Goal: Information Seeking & Learning: Learn about a topic

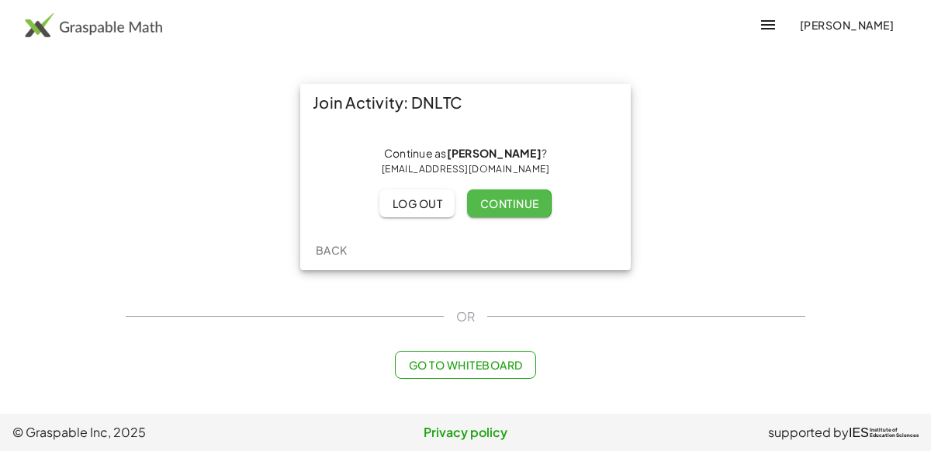
click at [525, 196] on span "Continue" at bounding box center [509, 203] width 59 height 14
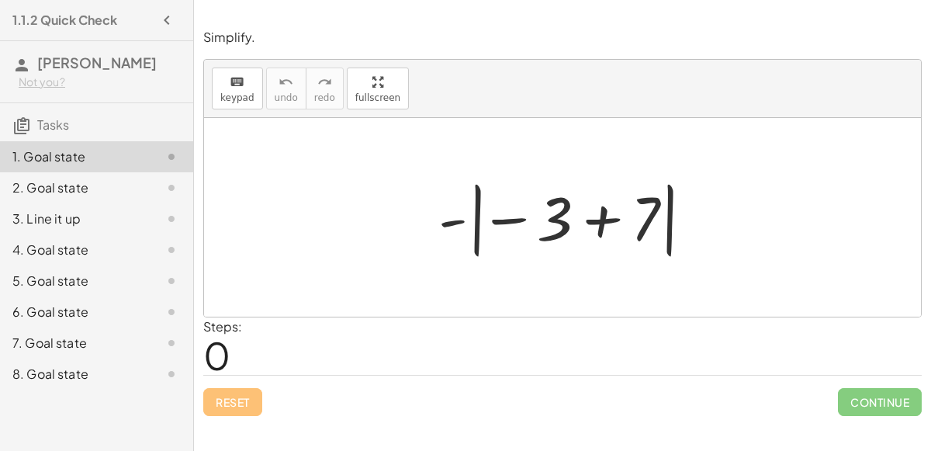
click at [604, 211] on div at bounding box center [569, 218] width 276 height 86
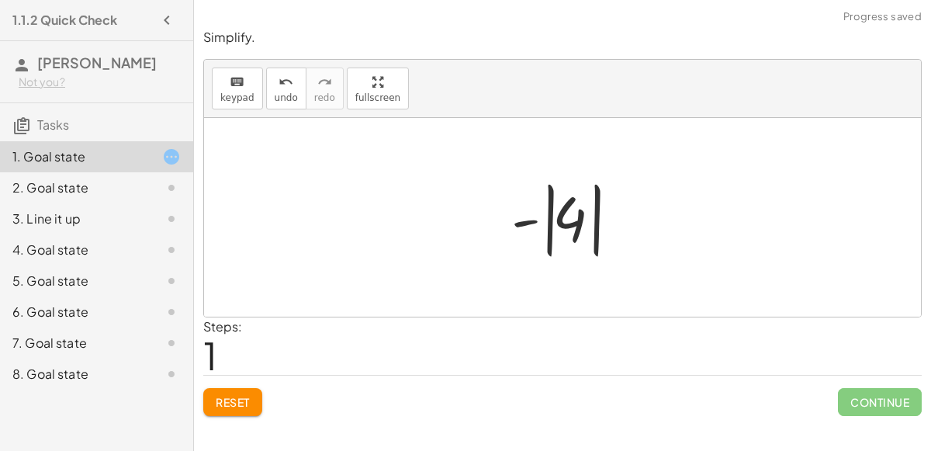
click at [569, 217] on div at bounding box center [569, 218] width 130 height 86
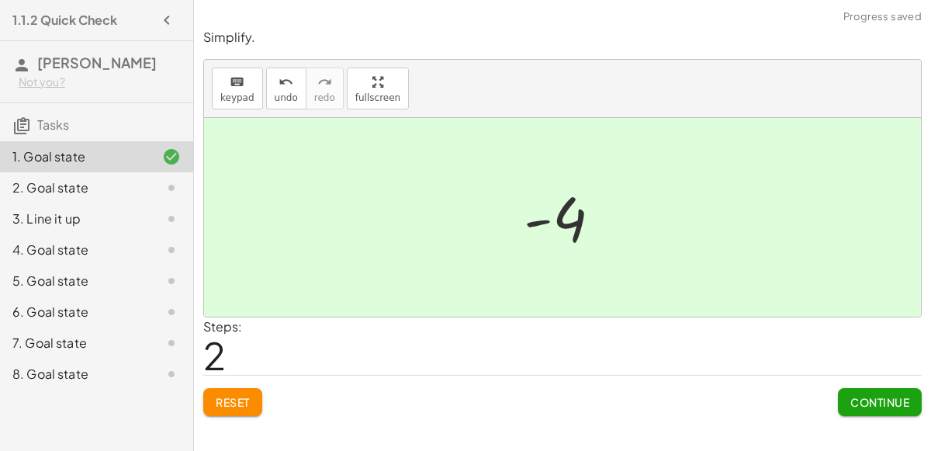
click at [878, 398] on span "Continue" at bounding box center [880, 402] width 59 height 14
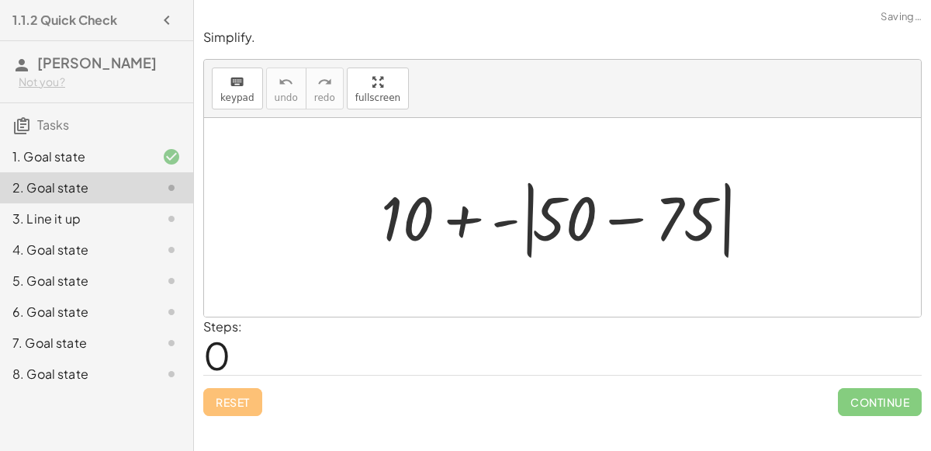
click at [623, 220] on div at bounding box center [568, 217] width 391 height 89
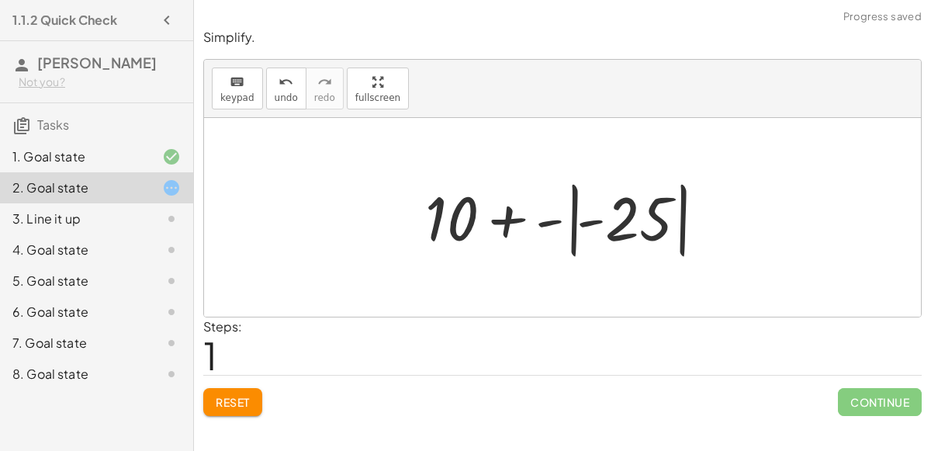
click at [574, 220] on div at bounding box center [569, 218] width 303 height 86
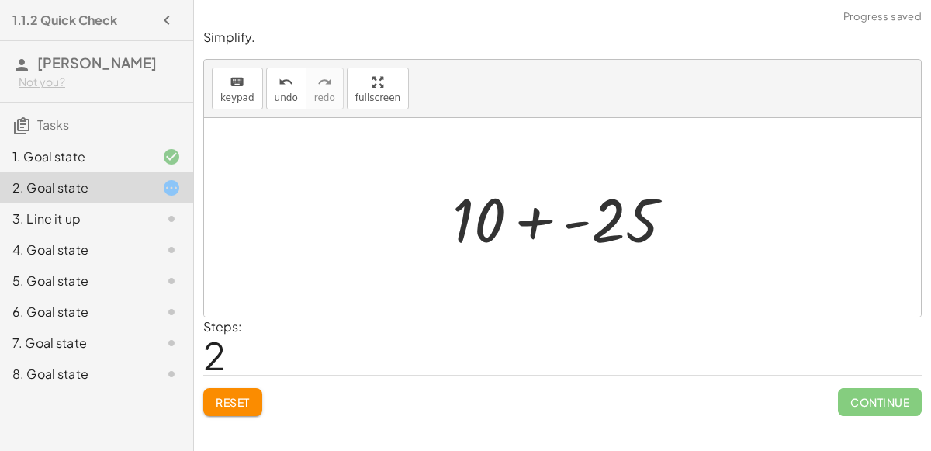
click at [534, 213] on div at bounding box center [569, 218] width 249 height 80
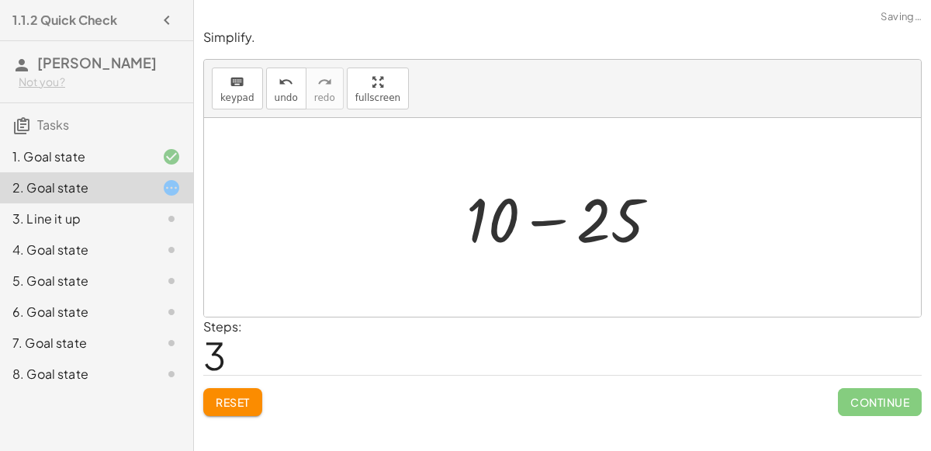
click at [550, 221] on div at bounding box center [569, 218] width 220 height 80
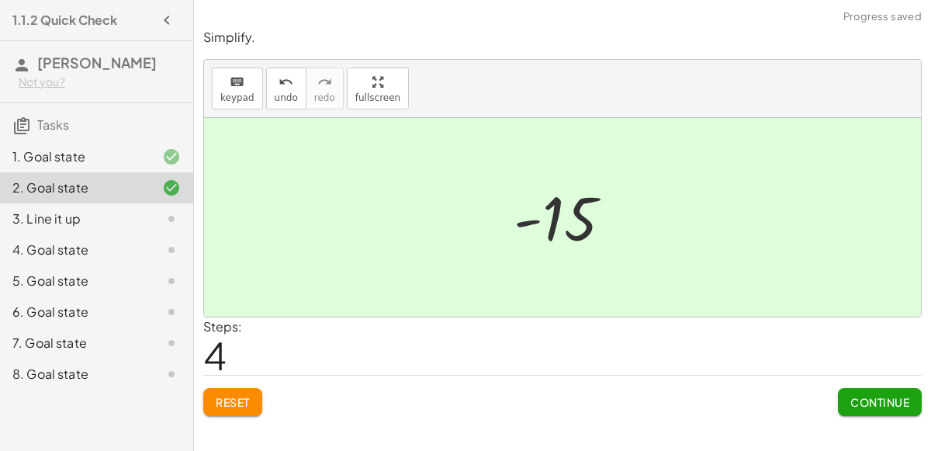
click at [870, 398] on span "Continue" at bounding box center [880, 402] width 59 height 14
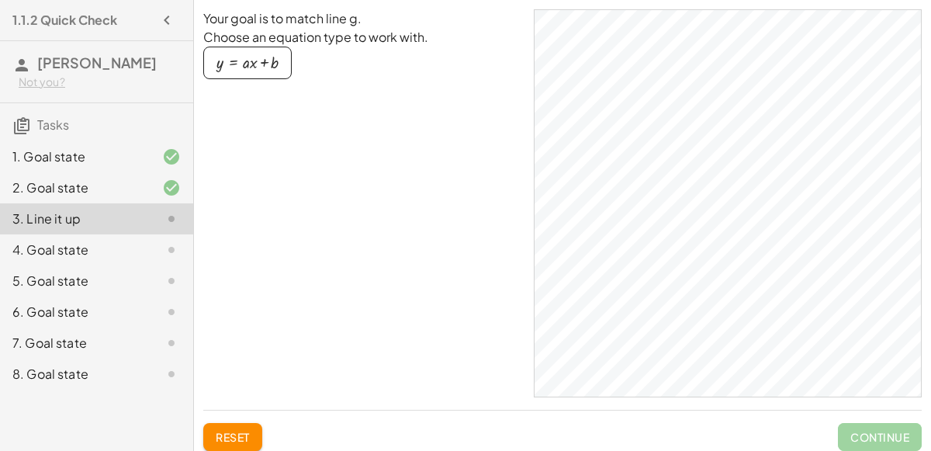
drag, startPoint x: 252, startPoint y: 62, endPoint x: 432, endPoint y: 106, distance: 185.4
click at [432, 106] on div "Your goal is to match line g. Choose an equation type to work with. y = + · a ·…" at bounding box center [362, 203] width 318 height 388
click at [250, 56] on div "button" at bounding box center [248, 62] width 62 height 17
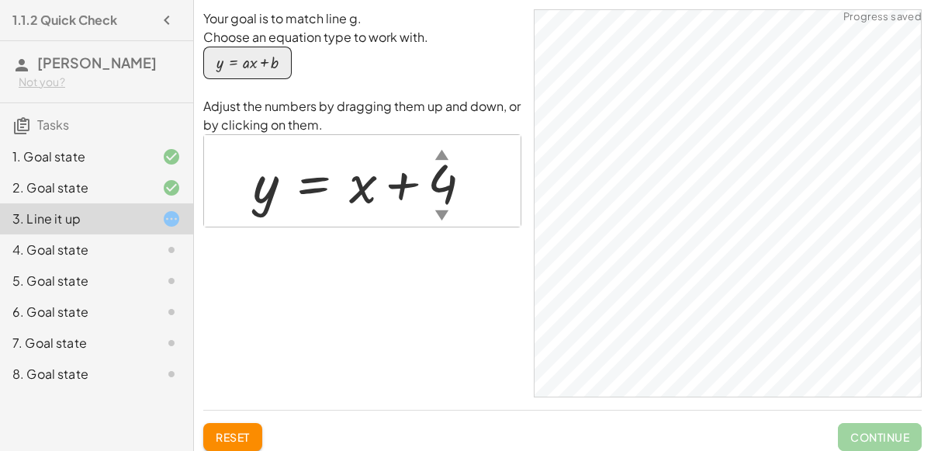
scroll to position [10, 0]
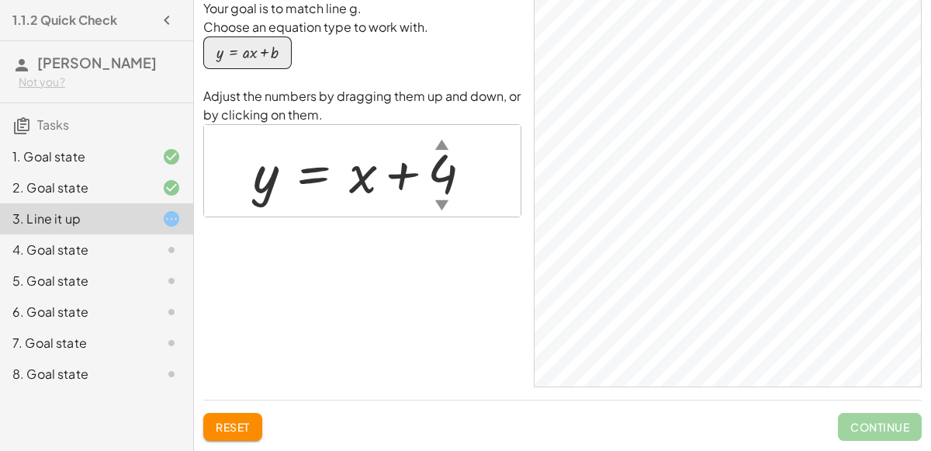
click at [439, 206] on div "▼" at bounding box center [441, 204] width 13 height 19
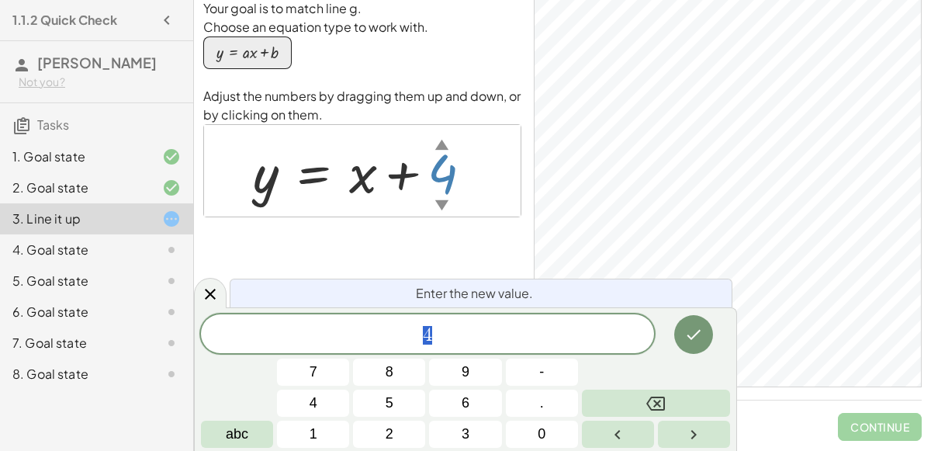
click at [432, 169] on div at bounding box center [368, 171] width 247 height 71
click at [440, 145] on div "▲" at bounding box center [441, 143] width 13 height 19
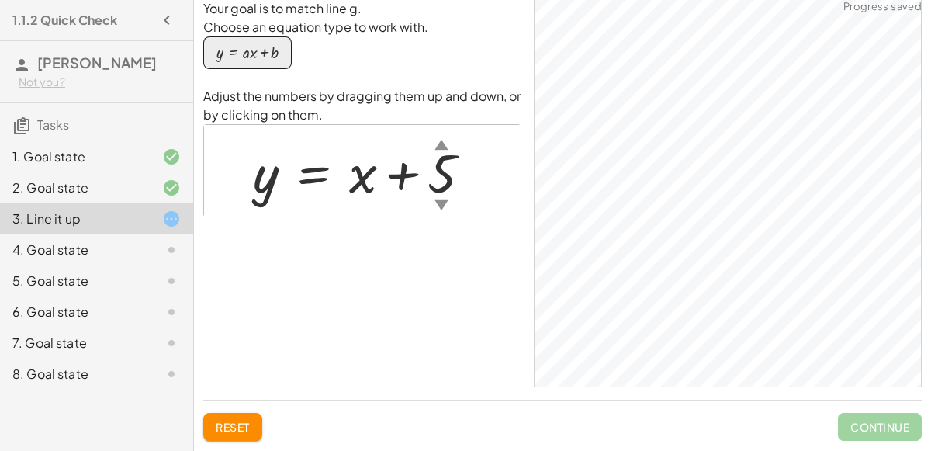
scroll to position [0, 0]
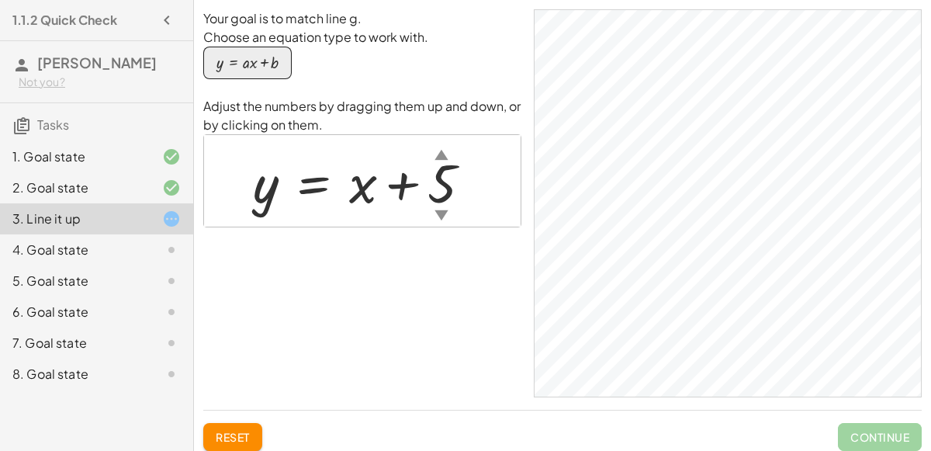
click at [438, 192] on div at bounding box center [368, 181] width 246 height 71
click at [356, 172] on div at bounding box center [369, 181] width 248 height 71
click at [362, 192] on div at bounding box center [369, 181] width 248 height 71
click at [362, 189] on div at bounding box center [369, 181] width 248 height 71
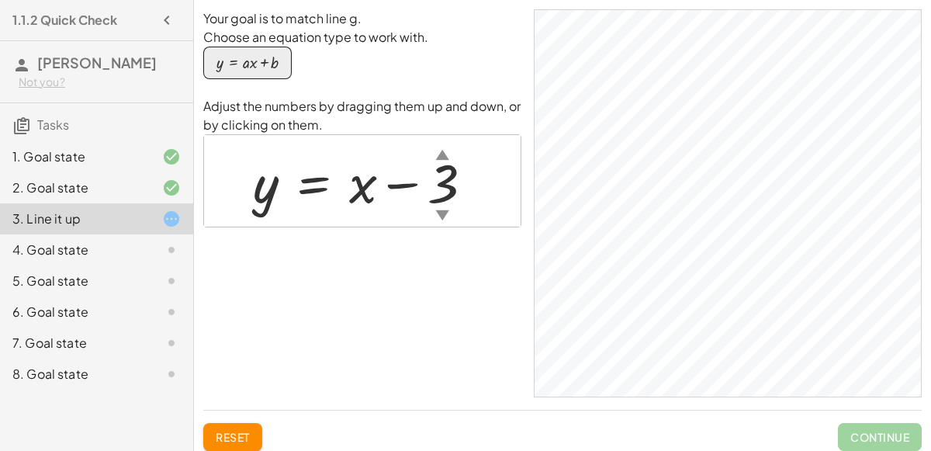
click at [365, 188] on div at bounding box center [369, 181] width 248 height 71
click at [269, 176] on div at bounding box center [369, 181] width 248 height 71
click at [275, 184] on div at bounding box center [369, 181] width 248 height 71
click at [358, 190] on div at bounding box center [369, 181] width 248 height 71
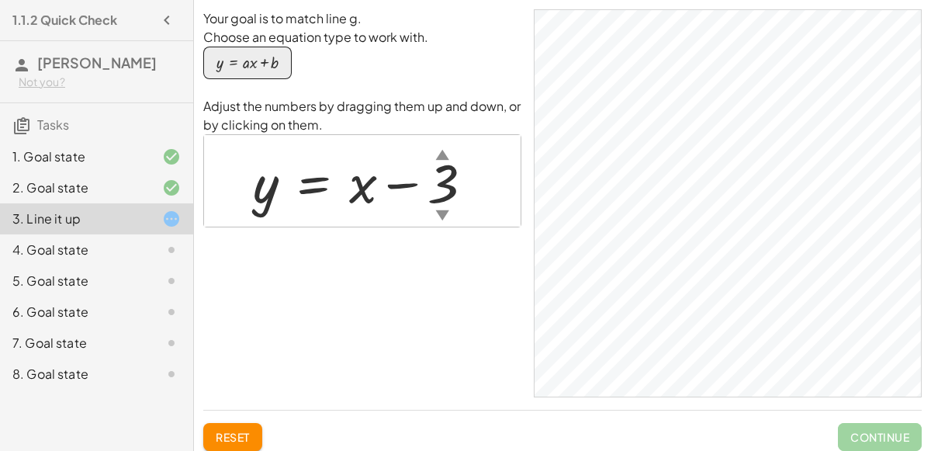
click at [358, 190] on div at bounding box center [369, 181] width 248 height 71
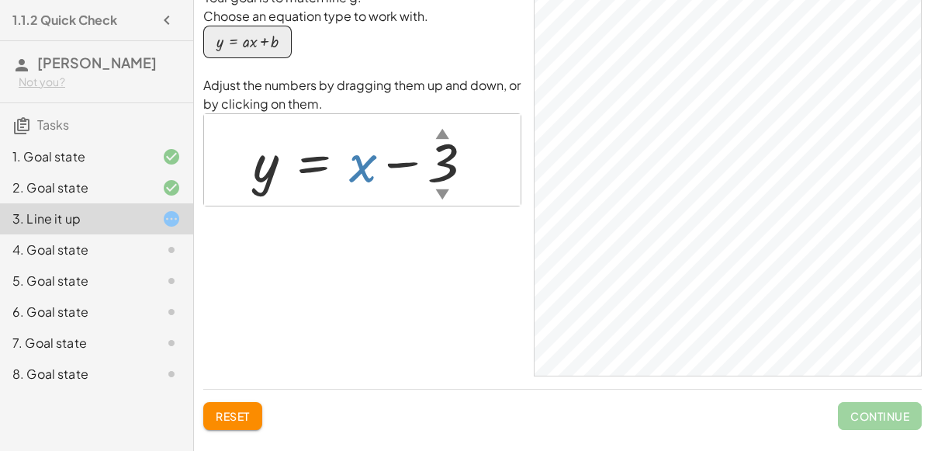
click at [359, 153] on div at bounding box center [369, 160] width 248 height 71
click at [361, 159] on div at bounding box center [369, 160] width 248 height 71
click at [125, 242] on div "4. Goal state" at bounding box center [74, 250] width 125 height 19
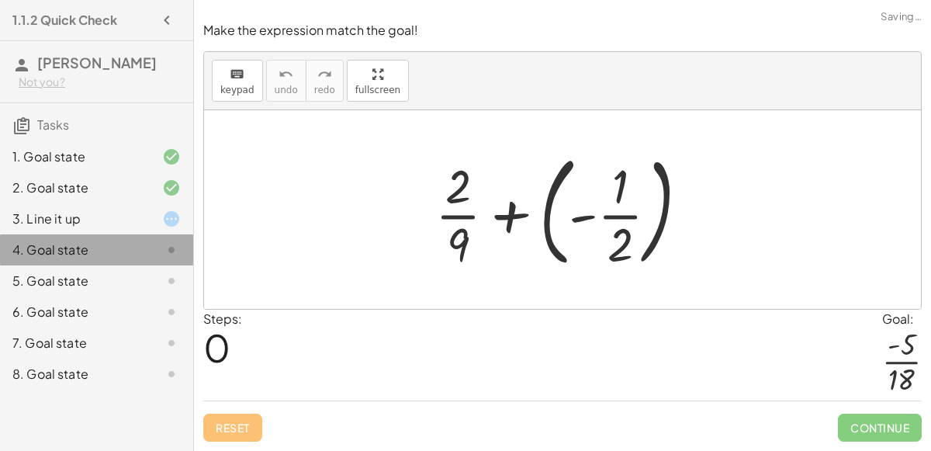
scroll to position [0, 0]
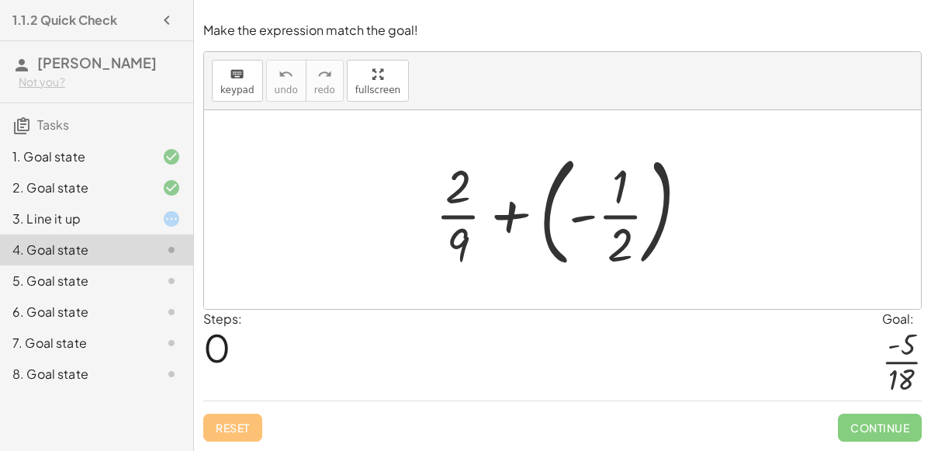
click at [512, 217] on div at bounding box center [569, 209] width 282 height 129
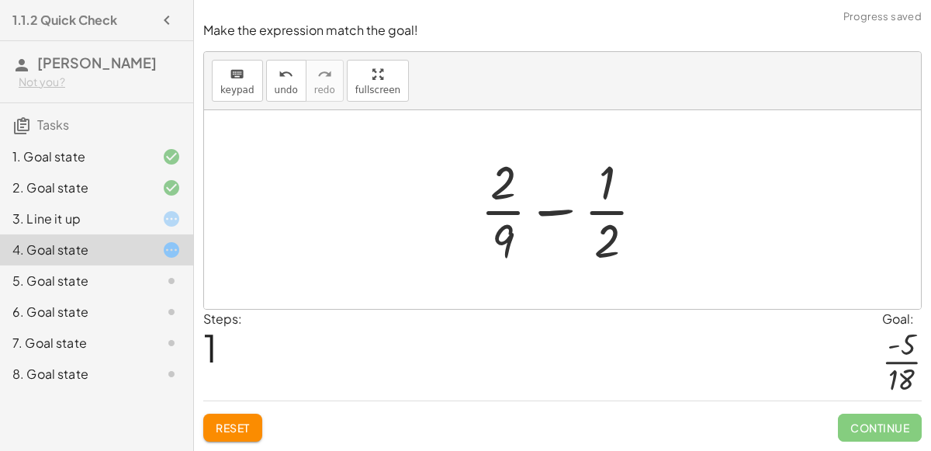
click at [604, 246] on div at bounding box center [569, 210] width 192 height 120
drag, startPoint x: 499, startPoint y: 234, endPoint x: 616, endPoint y: 234, distance: 117.2
click at [616, 234] on div at bounding box center [569, 210] width 192 height 120
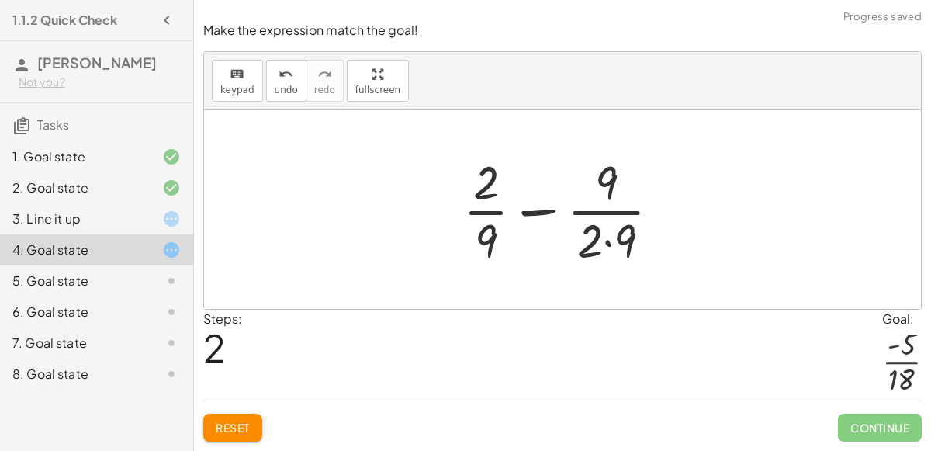
click at [608, 235] on div at bounding box center [569, 210] width 226 height 120
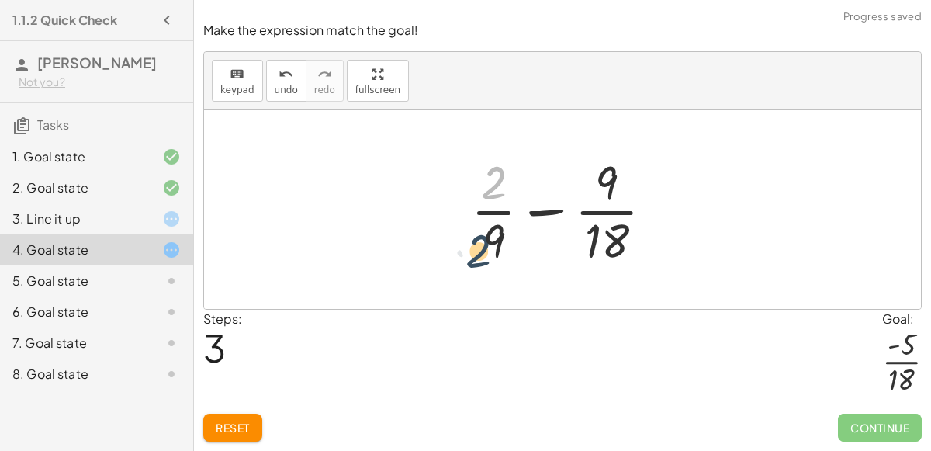
drag, startPoint x: 491, startPoint y: 188, endPoint x: 476, endPoint y: 258, distance: 71.4
click at [476, 258] on div at bounding box center [568, 210] width 211 height 120
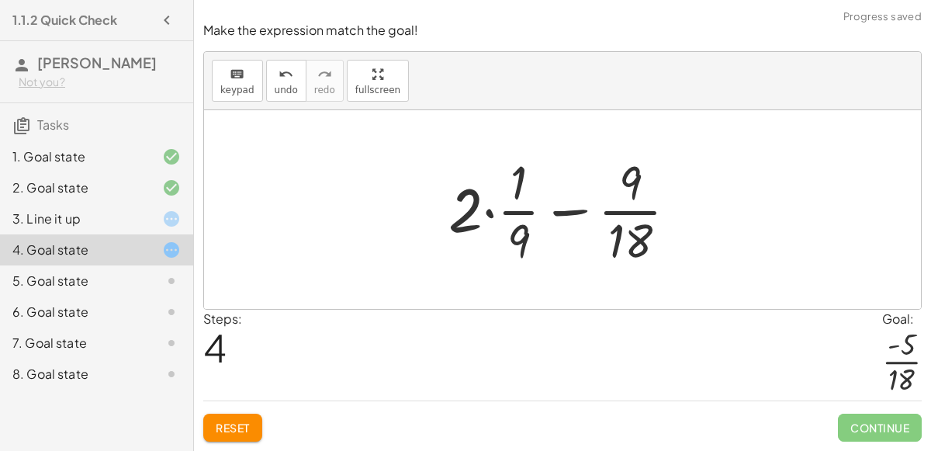
click at [487, 218] on div at bounding box center [569, 210] width 257 height 120
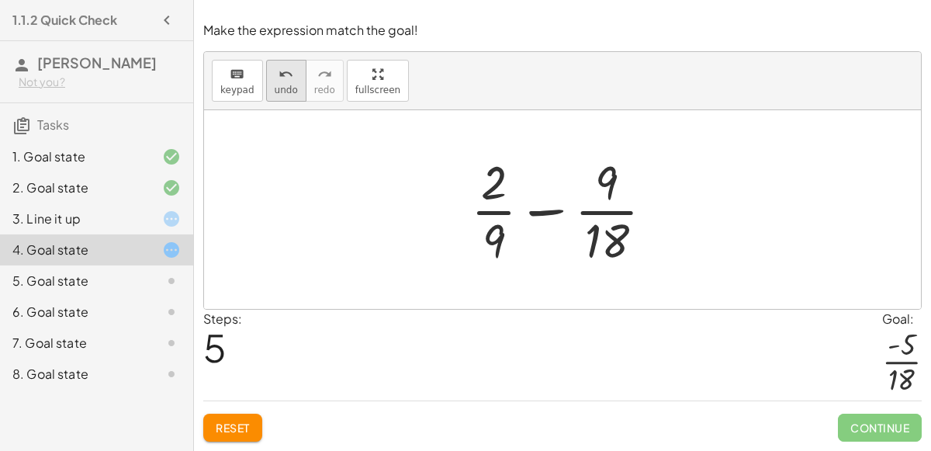
click at [282, 90] on span "undo" at bounding box center [286, 90] width 23 height 11
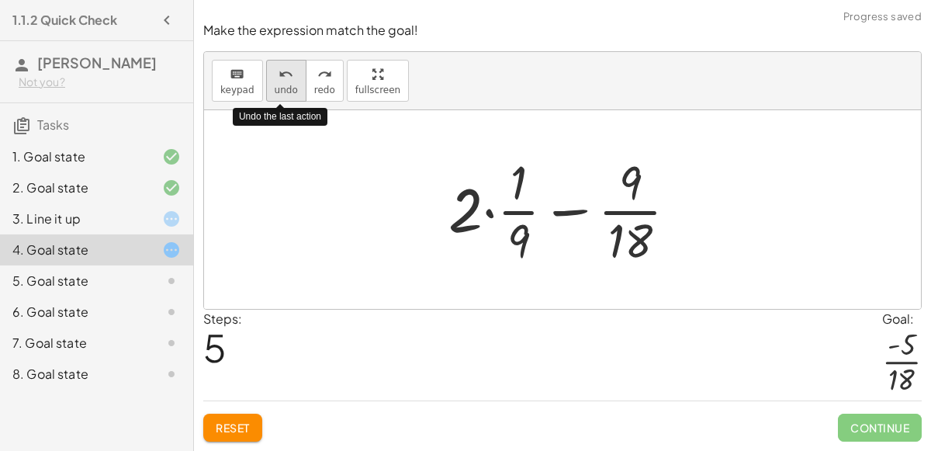
click at [282, 90] on span "undo" at bounding box center [286, 90] width 23 height 11
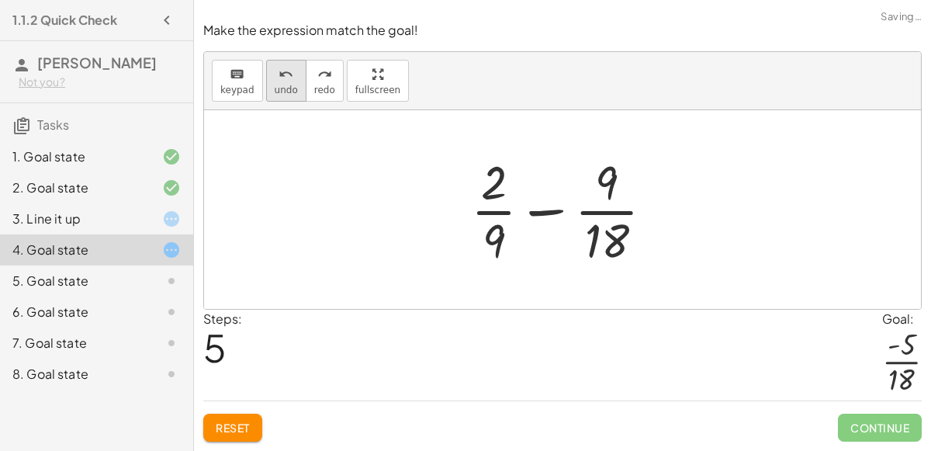
click at [286, 76] on icon "undo" at bounding box center [286, 74] width 15 height 19
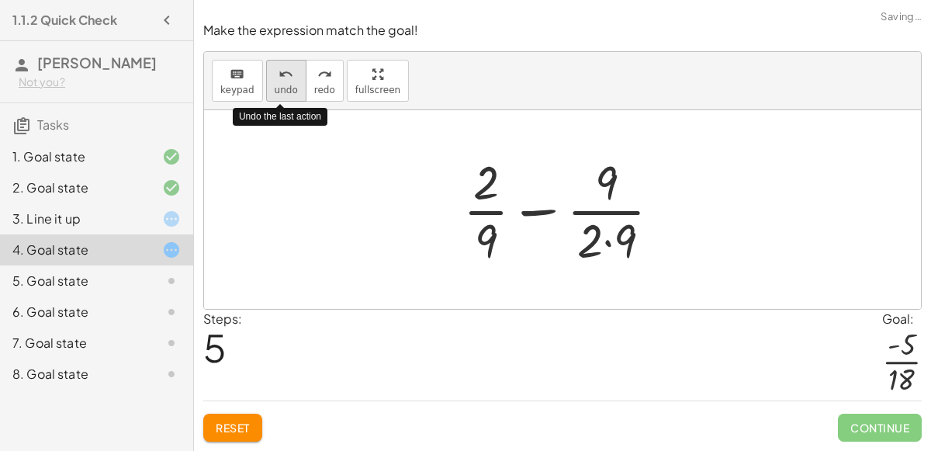
click at [286, 76] on icon "undo" at bounding box center [286, 74] width 15 height 19
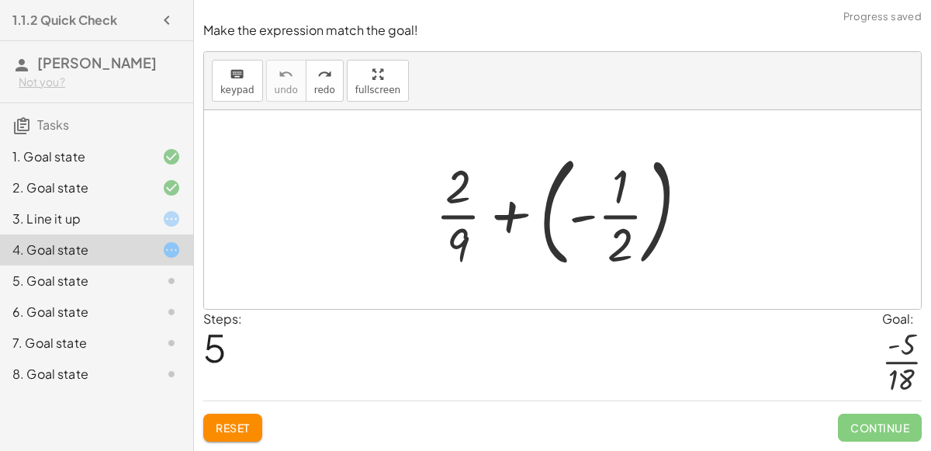
click at [569, 221] on div at bounding box center [569, 209] width 282 height 129
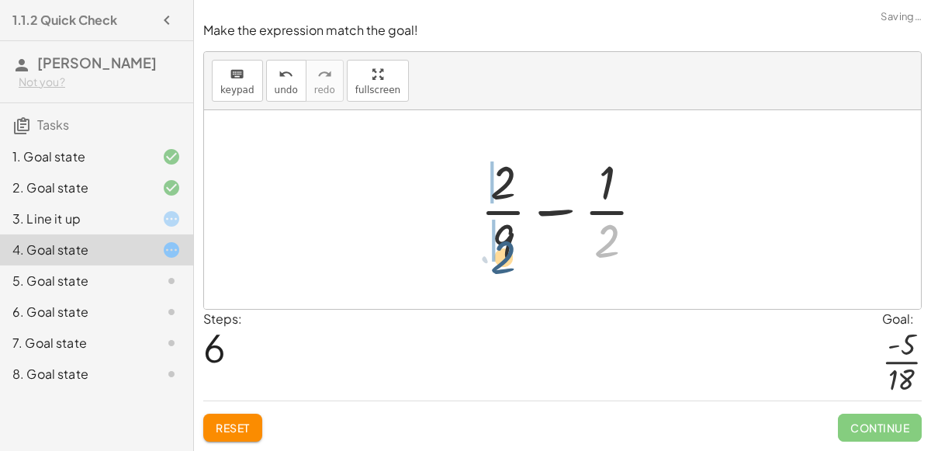
drag, startPoint x: 610, startPoint y: 241, endPoint x: 503, endPoint y: 252, distance: 107.7
click at [503, 252] on div at bounding box center [569, 210] width 192 height 120
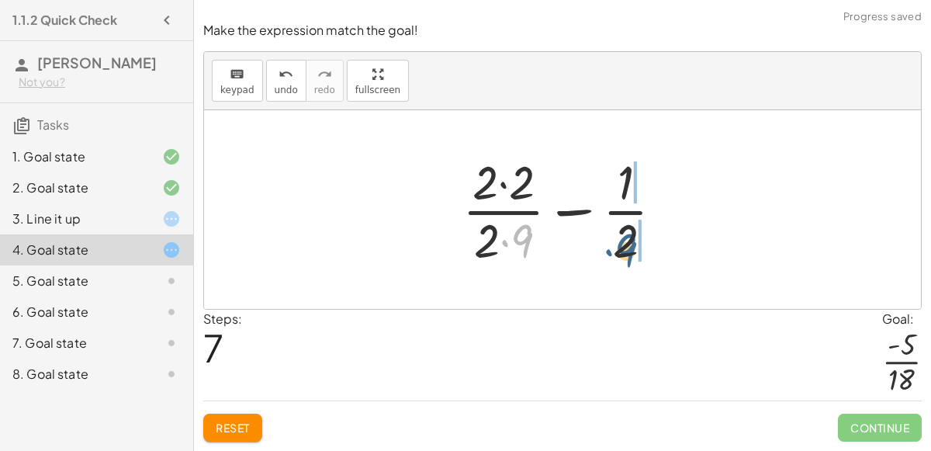
drag, startPoint x: 523, startPoint y: 245, endPoint x: 643, endPoint y: 255, distance: 120.0
click at [643, 255] on div at bounding box center [569, 210] width 229 height 120
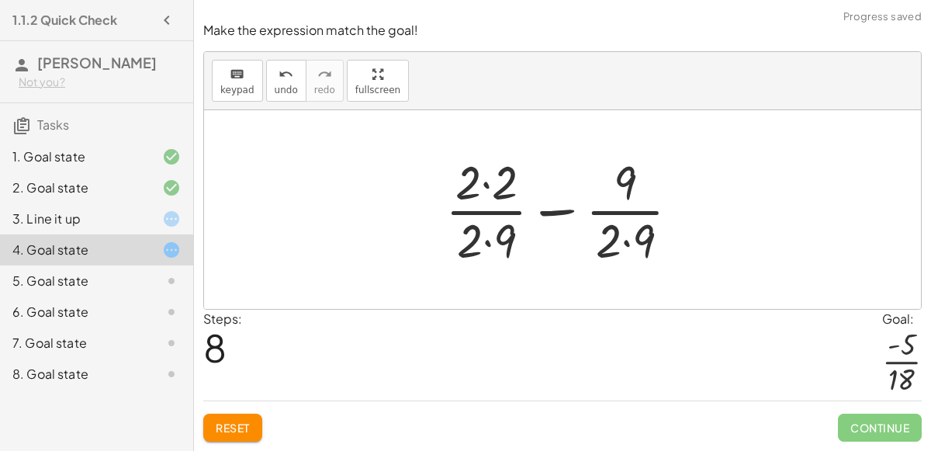
click at [627, 241] on div at bounding box center [569, 210] width 262 height 120
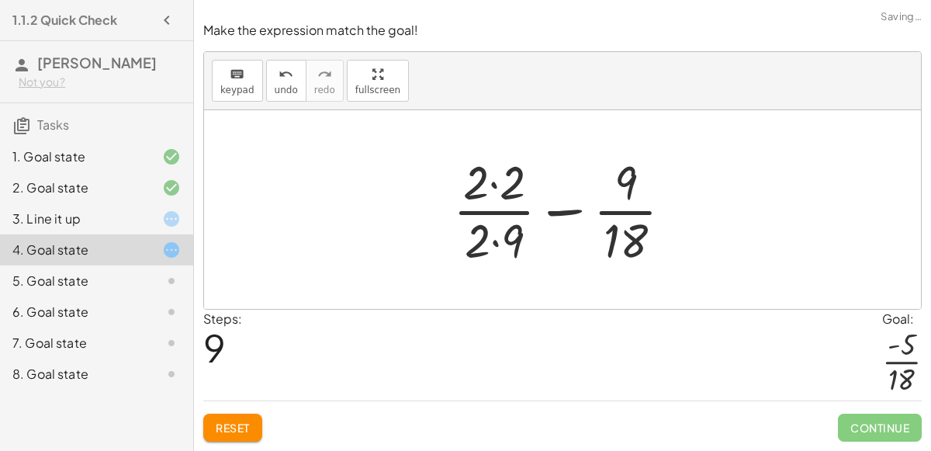
click at [491, 239] on div at bounding box center [570, 210] width 248 height 120
click at [237, 427] on span "Reset" at bounding box center [233, 428] width 34 height 14
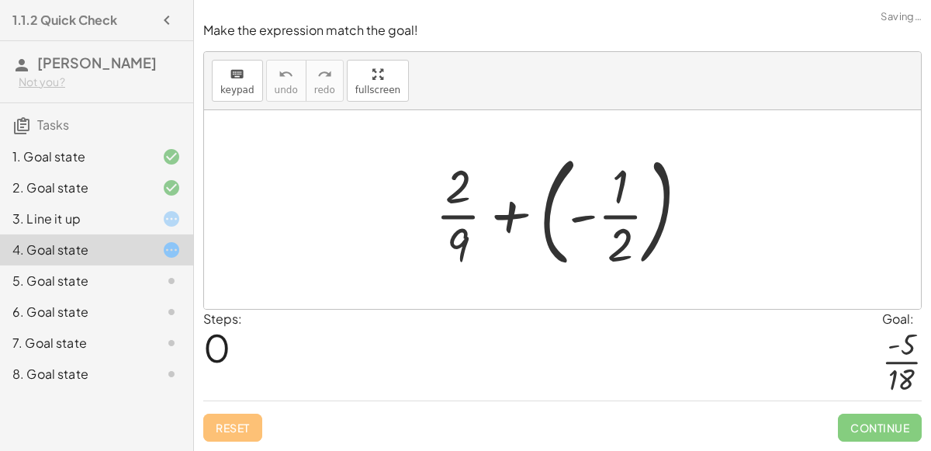
click at [511, 224] on div at bounding box center [569, 209] width 282 height 129
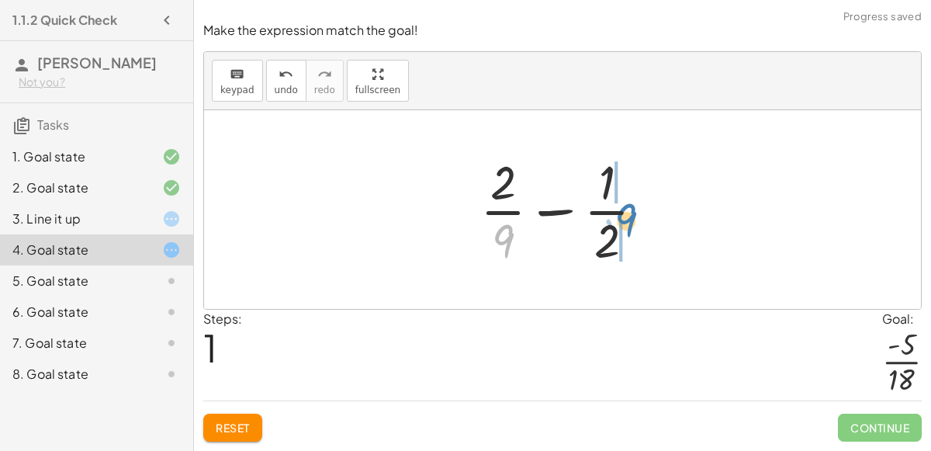
drag, startPoint x: 502, startPoint y: 231, endPoint x: 624, endPoint y: 211, distance: 123.5
click at [624, 211] on div at bounding box center [569, 210] width 192 height 120
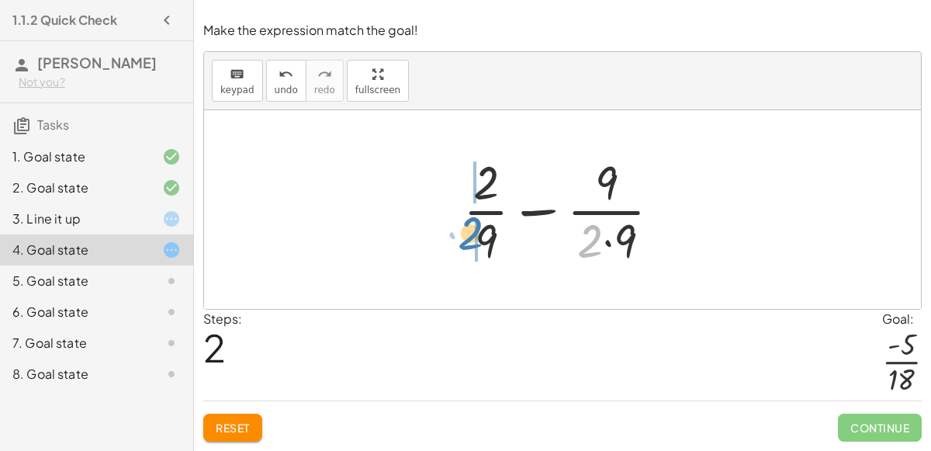
drag, startPoint x: 586, startPoint y: 248, endPoint x: 466, endPoint y: 239, distance: 119.8
click at [466, 239] on div at bounding box center [569, 210] width 226 height 120
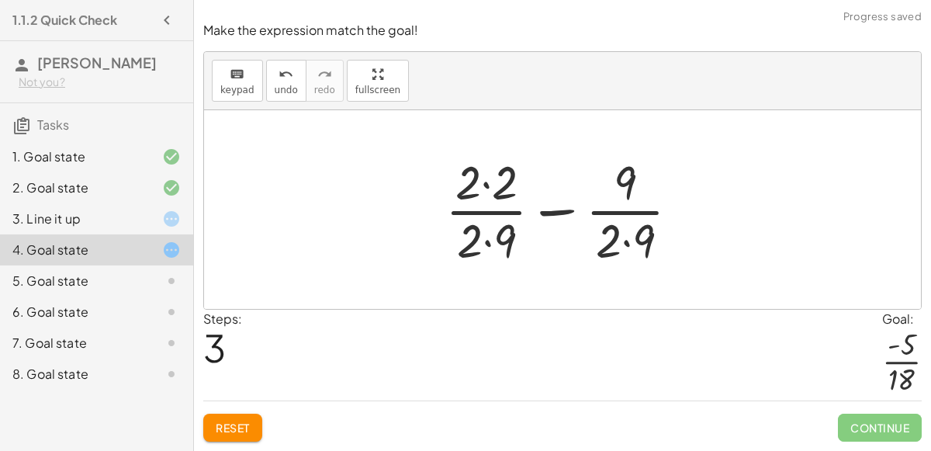
click at [481, 184] on div at bounding box center [569, 210] width 262 height 120
click at [485, 234] on div at bounding box center [569, 210] width 260 height 120
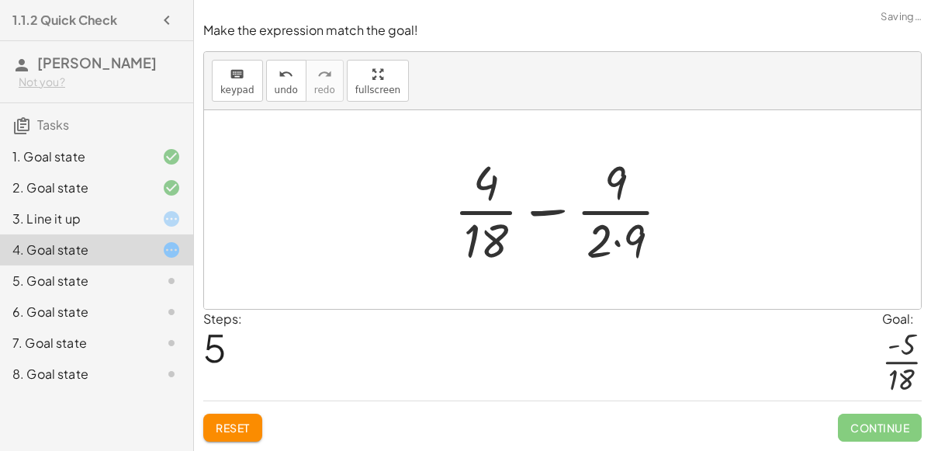
click at [617, 241] on div at bounding box center [568, 210] width 245 height 120
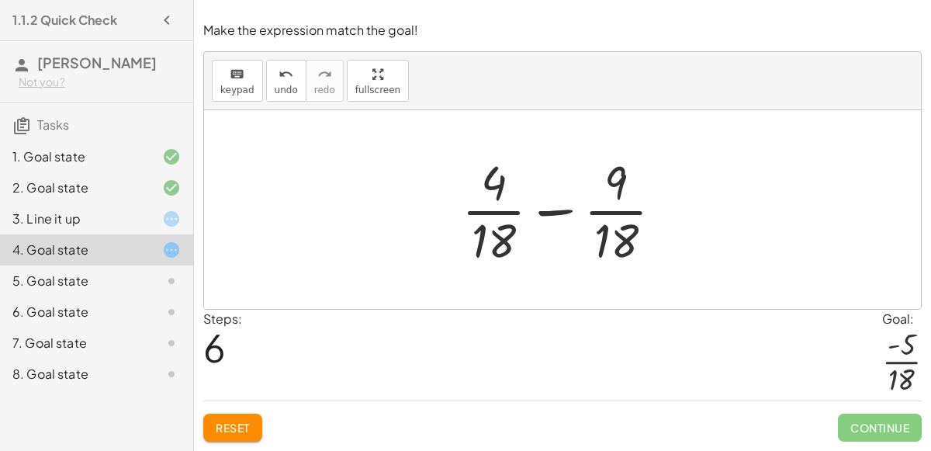
click at [543, 213] on div at bounding box center [568, 210] width 229 height 120
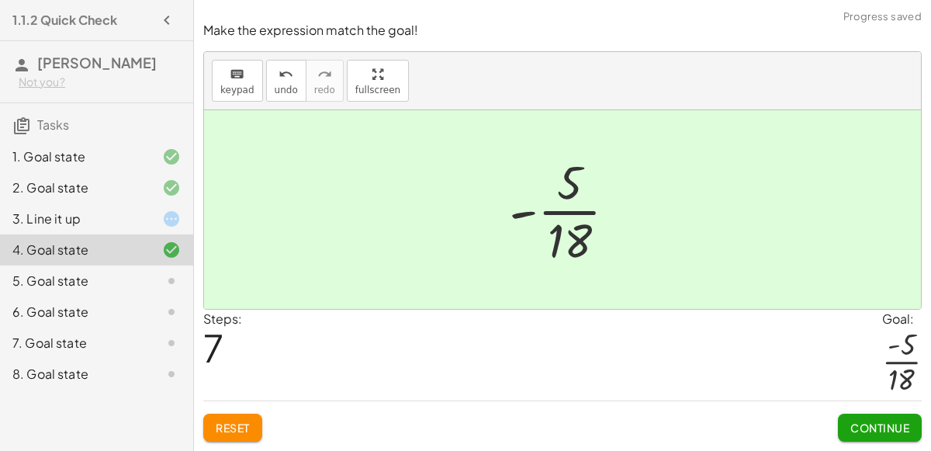
click at [862, 423] on span "Continue" at bounding box center [880, 428] width 59 height 14
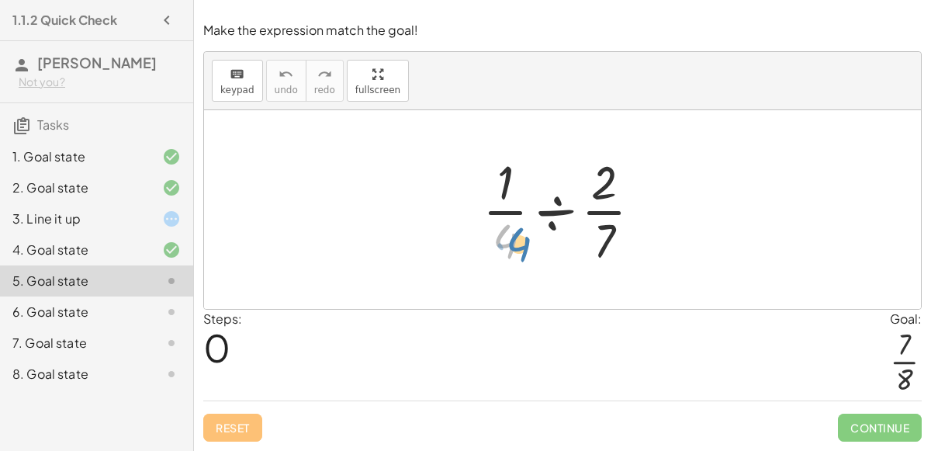
click at [506, 243] on div at bounding box center [568, 210] width 187 height 120
drag, startPoint x: 607, startPoint y: 238, endPoint x: 607, endPoint y: 228, distance: 10.1
click at [607, 228] on div at bounding box center [568, 210] width 187 height 120
drag, startPoint x: 598, startPoint y: 191, endPoint x: 599, endPoint y: 269, distance: 78.4
click at [599, 269] on div at bounding box center [568, 210] width 187 height 120
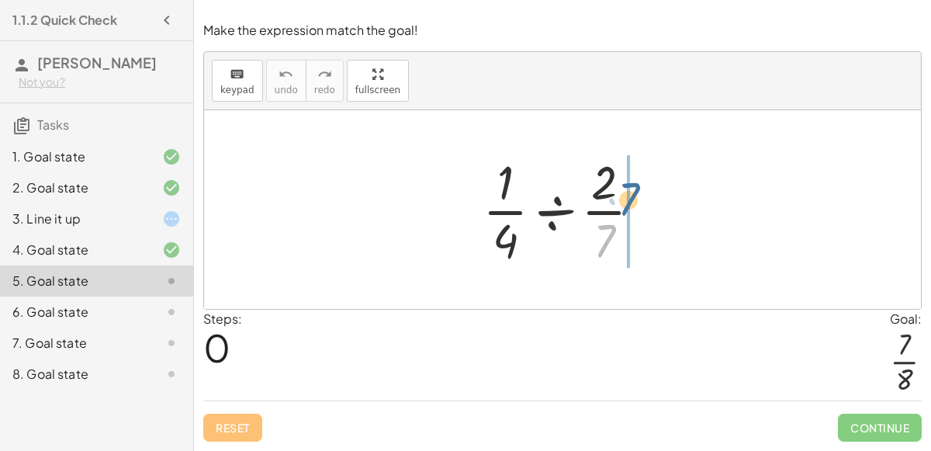
drag, startPoint x: 595, startPoint y: 236, endPoint x: 619, endPoint y: 195, distance: 47.7
click at [619, 195] on div at bounding box center [568, 210] width 187 height 120
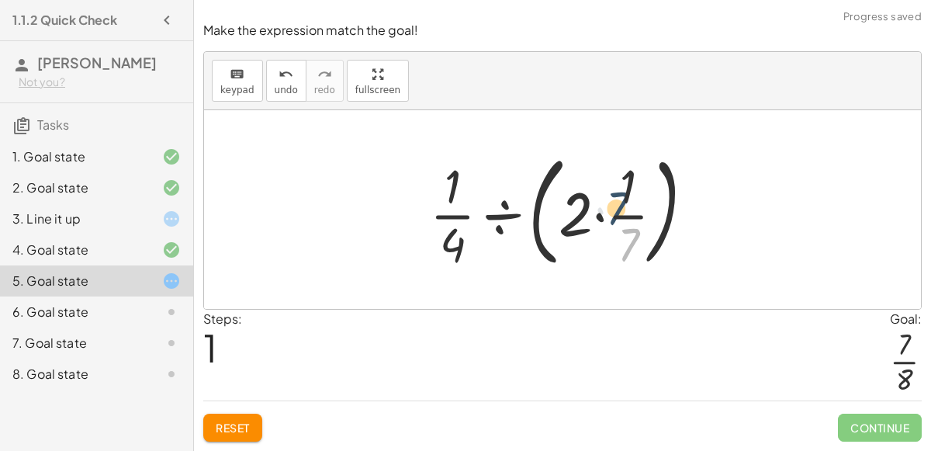
drag, startPoint x: 637, startPoint y: 241, endPoint x: 629, endPoint y: 201, distance: 40.5
click at [629, 201] on div at bounding box center [568, 209] width 293 height 129
click at [583, 191] on div at bounding box center [568, 209] width 293 height 129
click at [605, 223] on div at bounding box center [568, 209] width 293 height 129
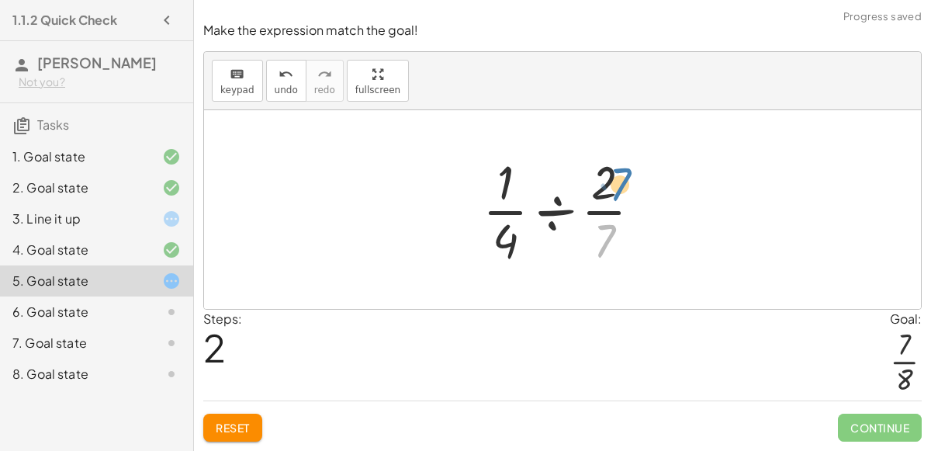
drag, startPoint x: 603, startPoint y: 236, endPoint x: 615, endPoint y: 176, distance: 60.9
click at [615, 176] on div at bounding box center [568, 210] width 187 height 120
drag, startPoint x: 595, startPoint y: 161, endPoint x: 596, endPoint y: 241, distance: 80.0
click at [596, 241] on div at bounding box center [568, 210] width 187 height 120
drag, startPoint x: 601, startPoint y: 245, endPoint x: 601, endPoint y: 147, distance: 97.0
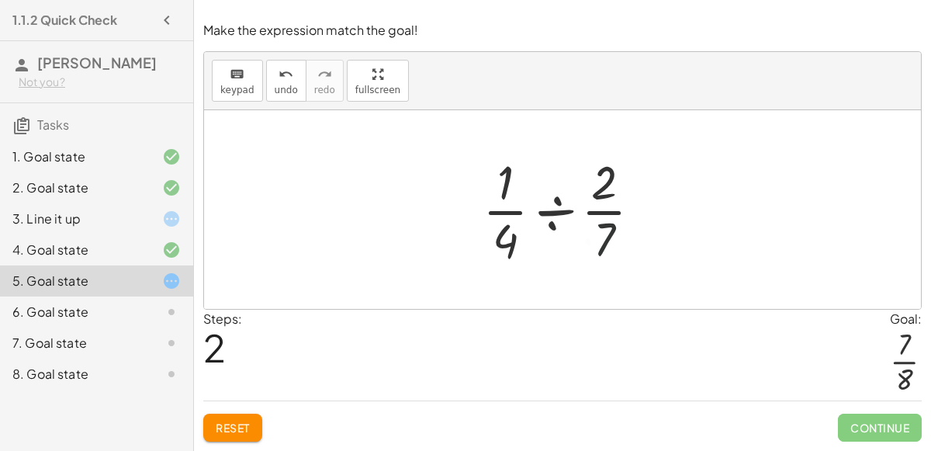
click at [554, 219] on div at bounding box center [568, 210] width 187 height 120
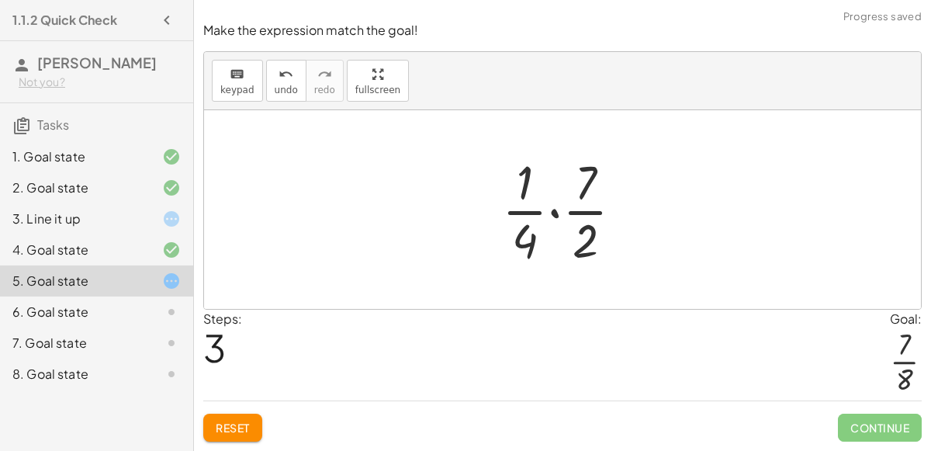
click at [552, 214] on div at bounding box center [568, 210] width 149 height 120
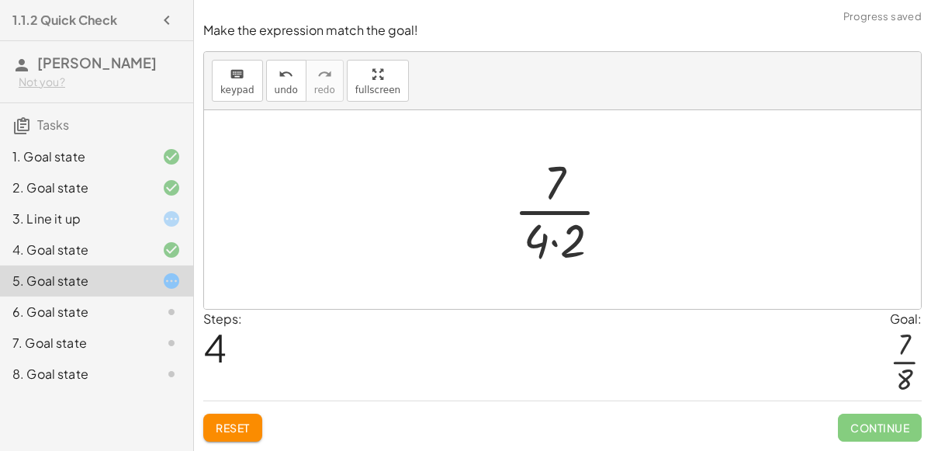
click at [554, 243] on div at bounding box center [568, 210] width 125 height 120
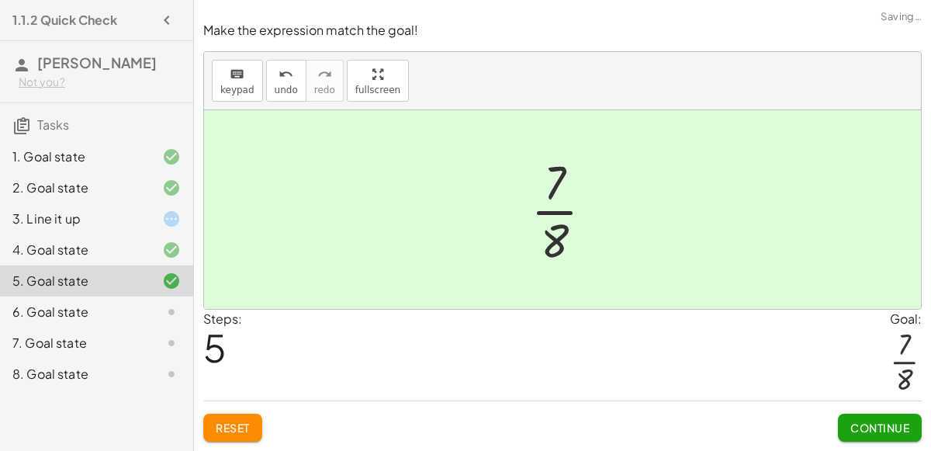
click at [905, 432] on span "Continue" at bounding box center [880, 428] width 59 height 14
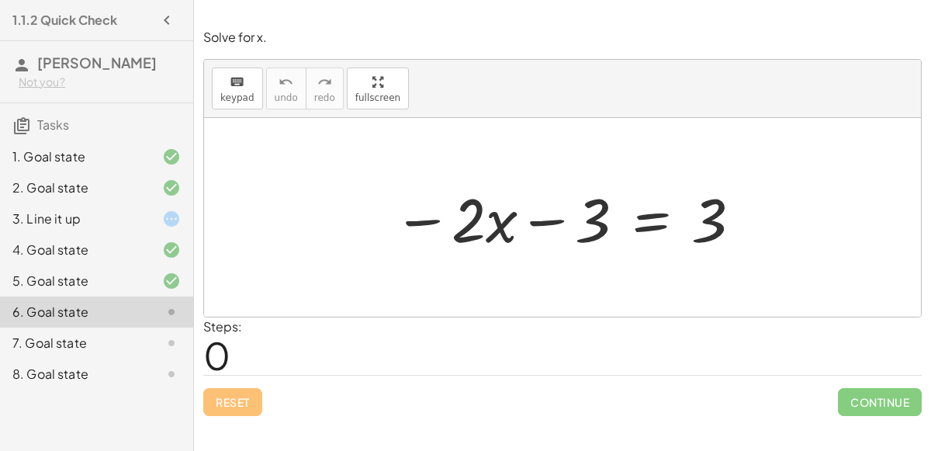
click at [547, 219] on div at bounding box center [569, 218] width 366 height 80
click at [645, 217] on div at bounding box center [569, 218] width 366 height 80
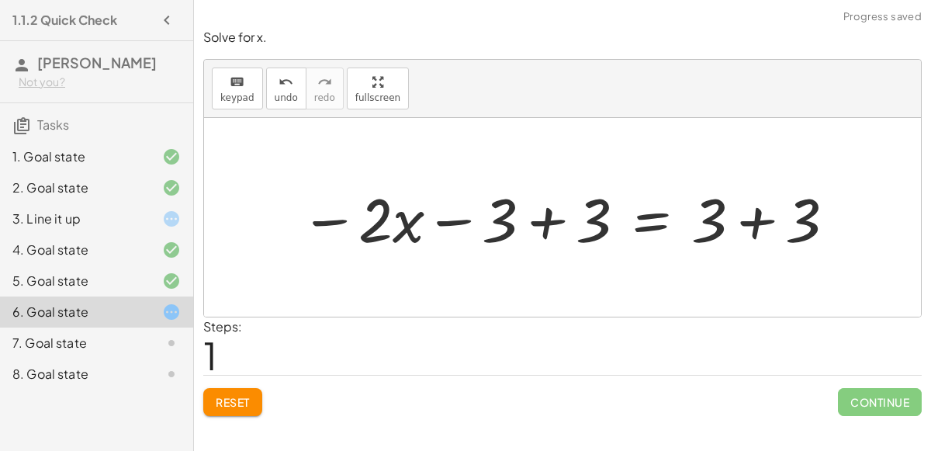
click at [766, 217] on div at bounding box center [569, 218] width 553 height 80
click at [549, 224] on div at bounding box center [522, 218] width 458 height 80
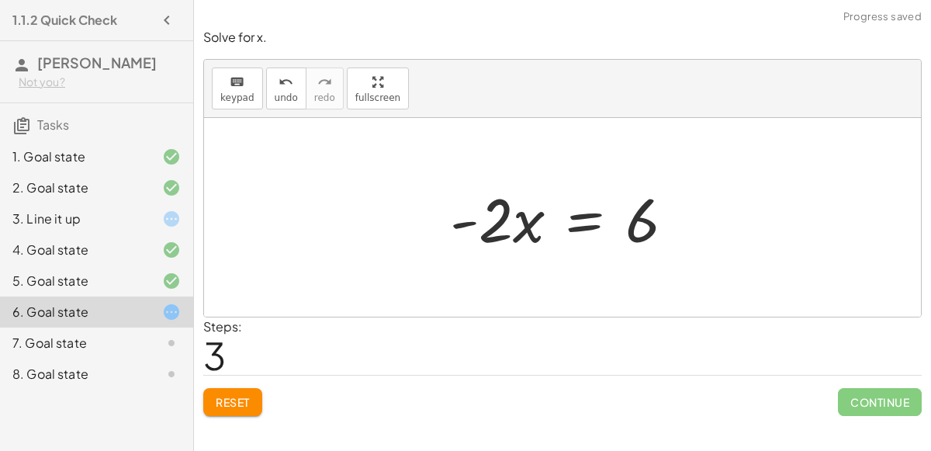
click at [588, 221] on div at bounding box center [568, 218] width 252 height 80
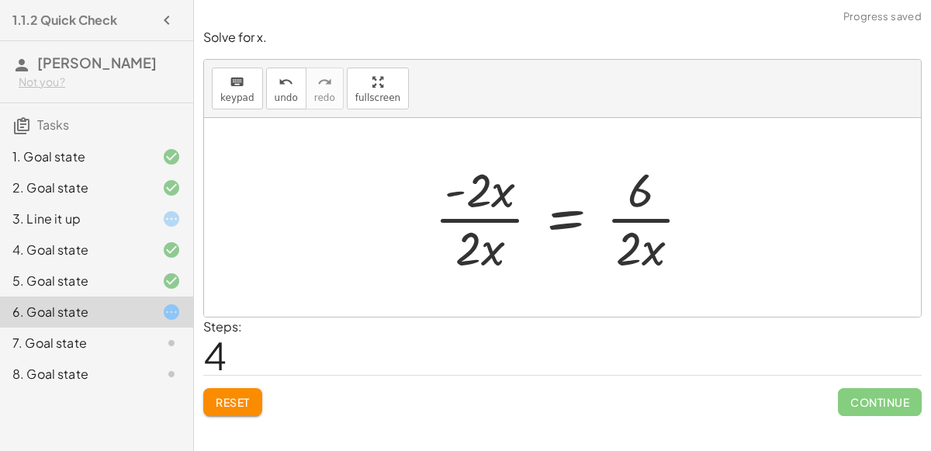
click at [466, 202] on div at bounding box center [569, 218] width 284 height 120
click at [482, 218] on div at bounding box center [569, 218] width 284 height 120
click at [470, 198] on div at bounding box center [569, 218] width 284 height 120
click at [485, 221] on div at bounding box center [569, 218] width 284 height 120
click at [643, 233] on div at bounding box center [569, 218] width 284 height 120
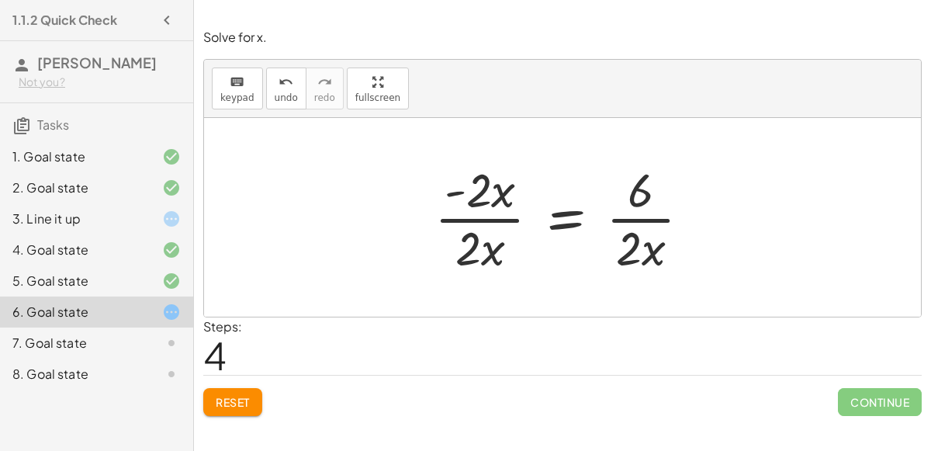
click at [564, 218] on div at bounding box center [569, 218] width 284 height 120
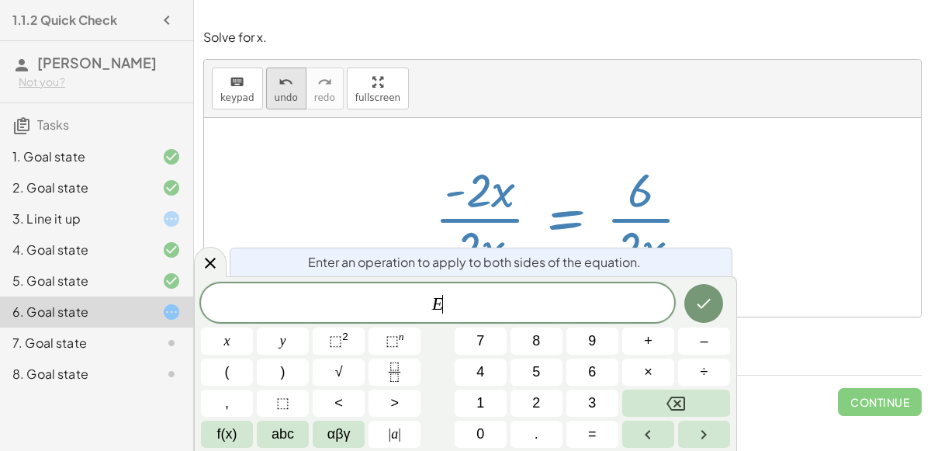
click at [282, 93] on span "undo" at bounding box center [286, 97] width 23 height 11
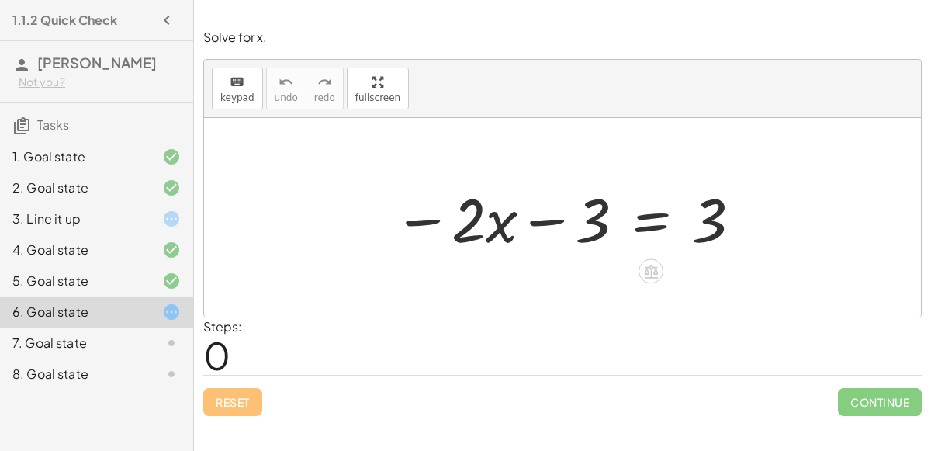
click at [653, 218] on div at bounding box center [569, 218] width 366 height 80
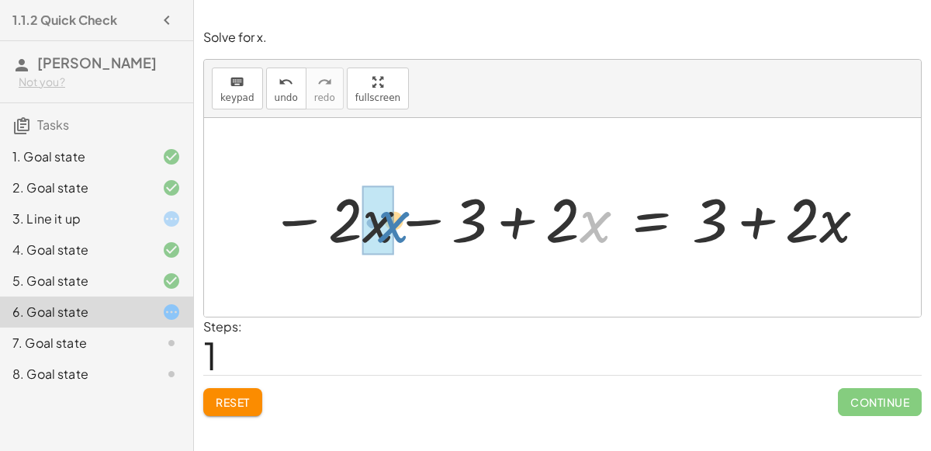
drag, startPoint x: 584, startPoint y: 212, endPoint x: 383, endPoint y: 210, distance: 201.0
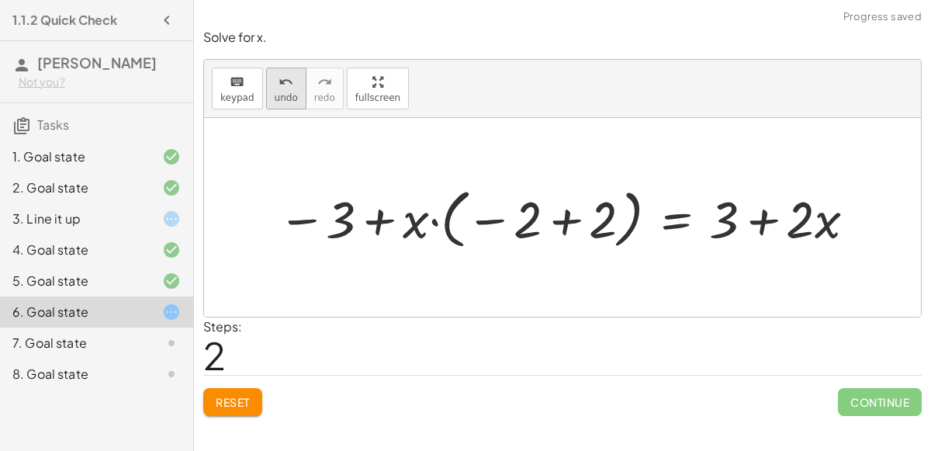
click at [266, 92] on button "undo undo" at bounding box center [286, 89] width 40 height 42
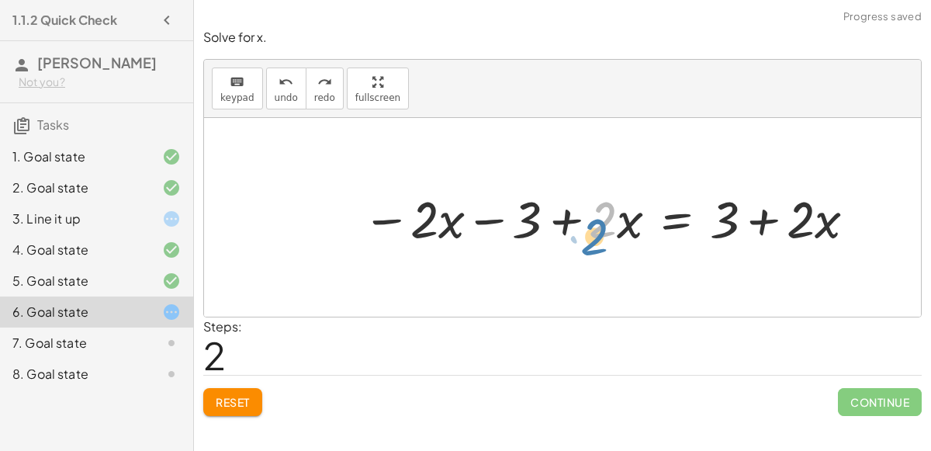
drag, startPoint x: 615, startPoint y: 218, endPoint x: 626, endPoint y: 228, distance: 15.4
click at [626, 228] on div at bounding box center [611, 217] width 513 height 67
drag, startPoint x: 629, startPoint y: 217, endPoint x: 440, endPoint y: 216, distance: 188.6
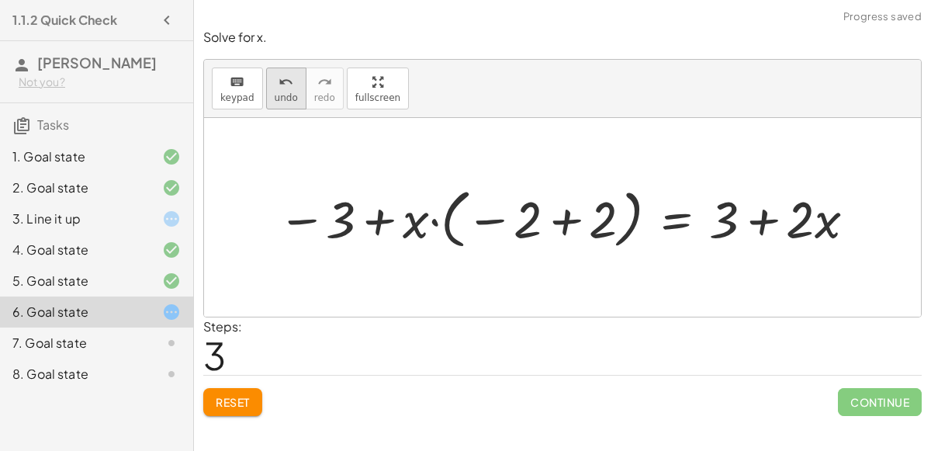
click at [287, 85] on icon "undo" at bounding box center [286, 82] width 15 height 19
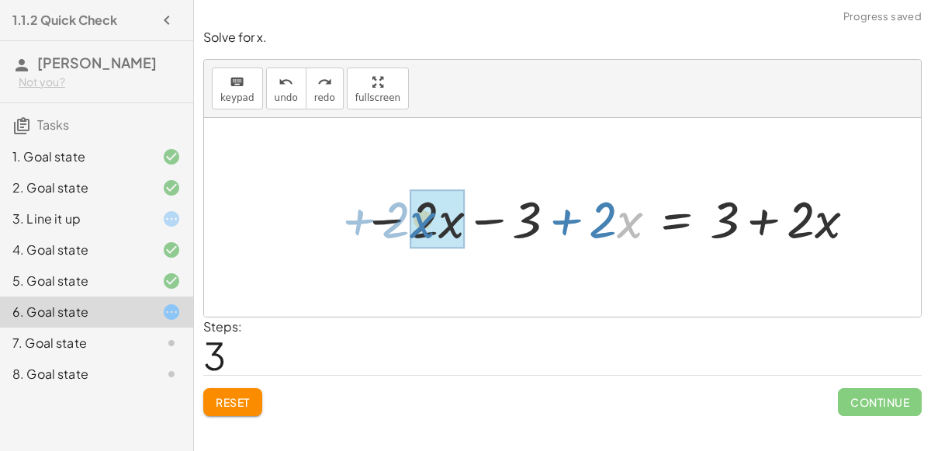
drag, startPoint x: 633, startPoint y: 222, endPoint x: 427, endPoint y: 222, distance: 206.5
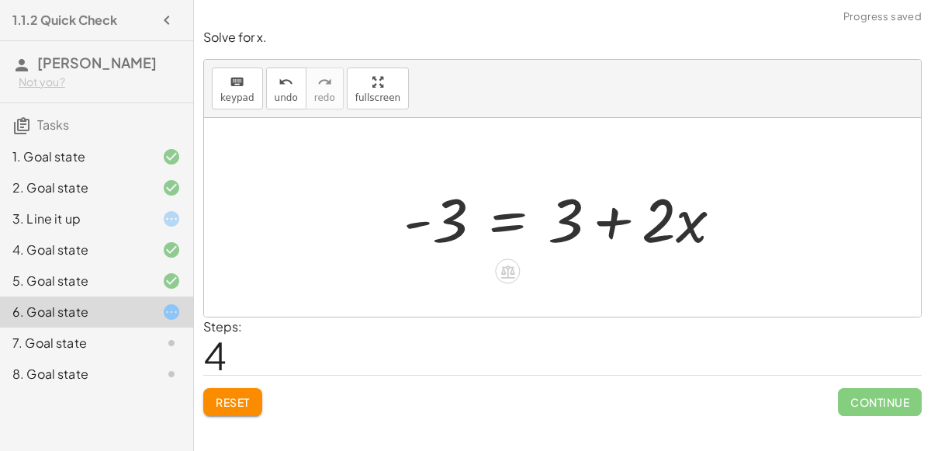
click at [508, 222] on div at bounding box center [569, 218] width 347 height 80
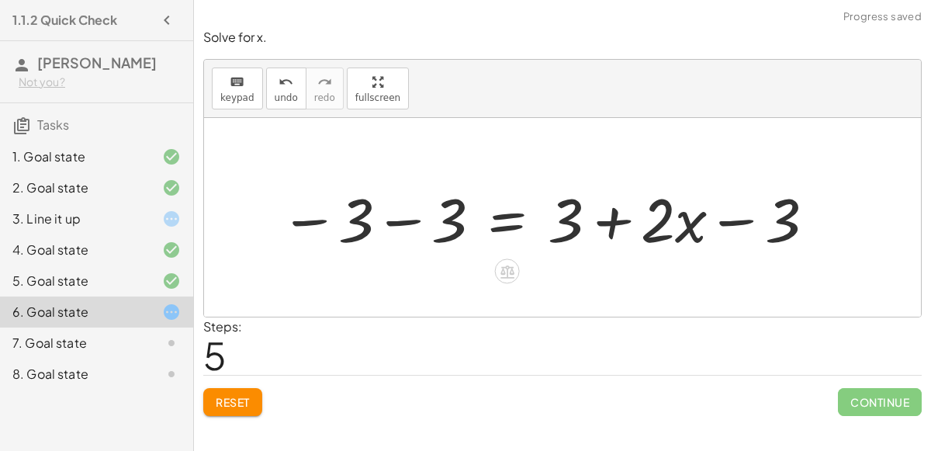
click at [408, 215] on div at bounding box center [548, 218] width 553 height 80
click at [598, 228] on div at bounding box center [616, 218] width 439 height 80
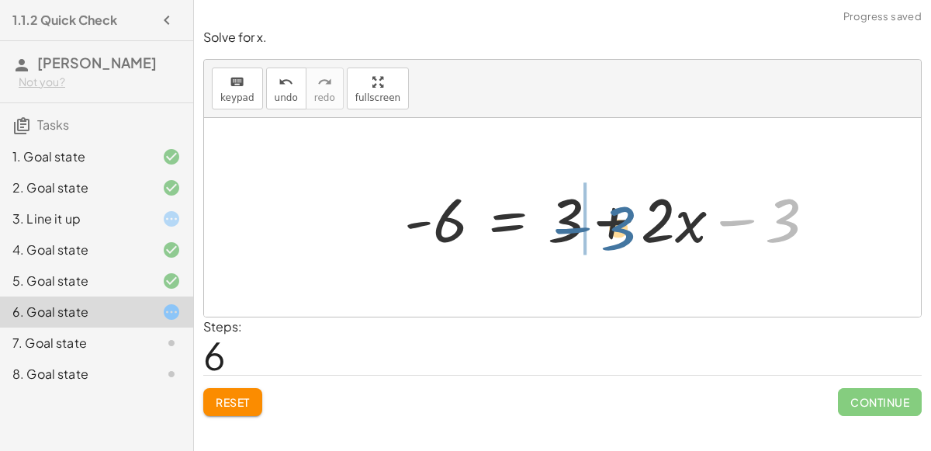
drag, startPoint x: 781, startPoint y: 214, endPoint x: 613, endPoint y: 220, distance: 167.8
click at [613, 220] on div at bounding box center [616, 218] width 439 height 80
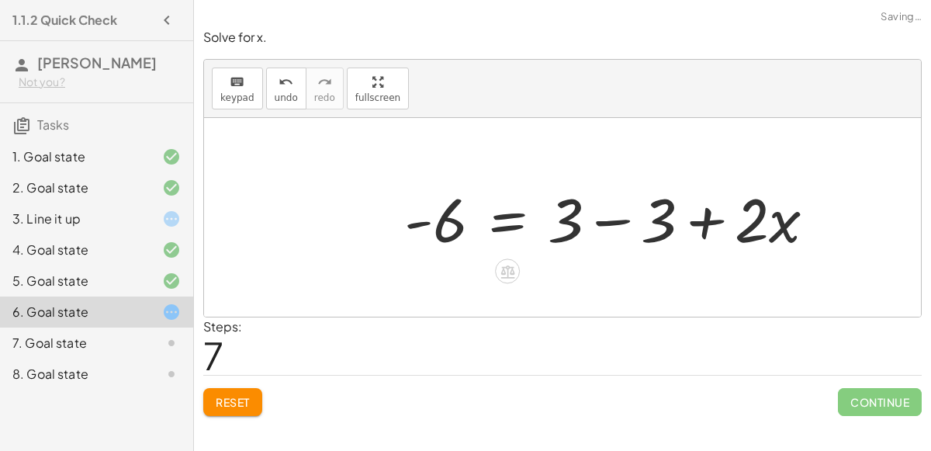
click at [613, 220] on div at bounding box center [616, 218] width 439 height 80
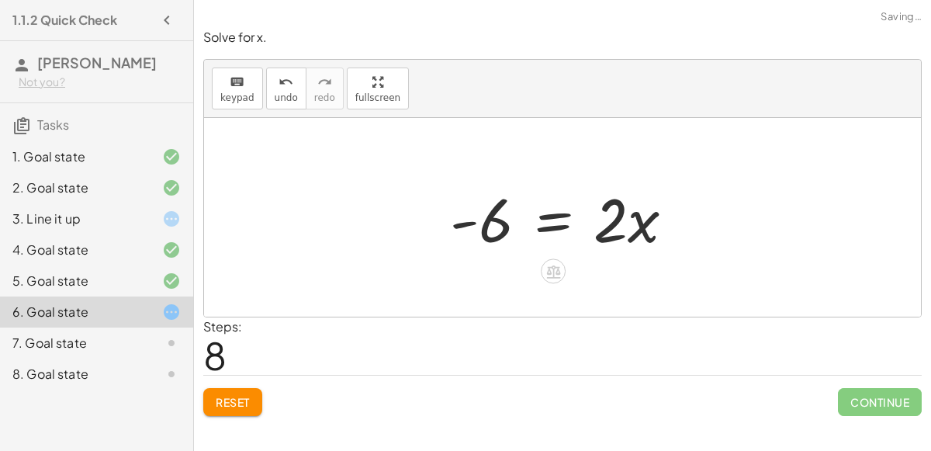
click at [555, 222] on div at bounding box center [568, 218] width 252 height 80
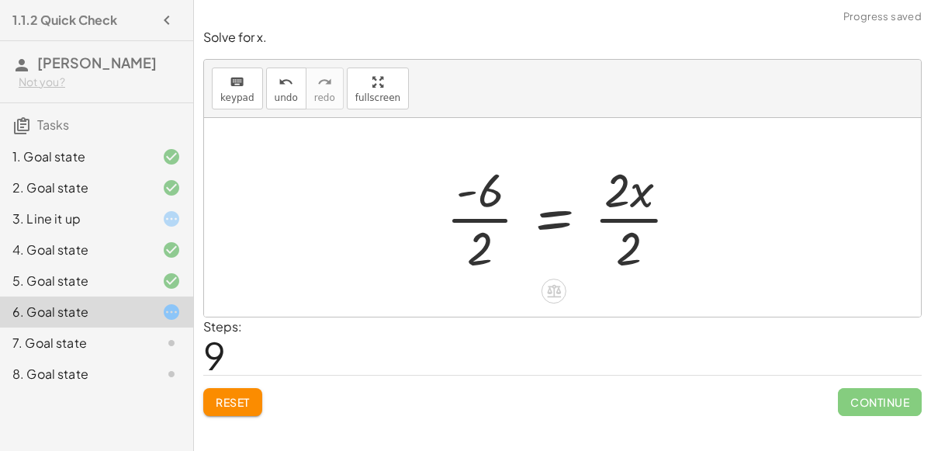
click at [487, 233] on div at bounding box center [569, 218] width 261 height 120
click at [610, 217] on div at bounding box center [570, 218] width 257 height 120
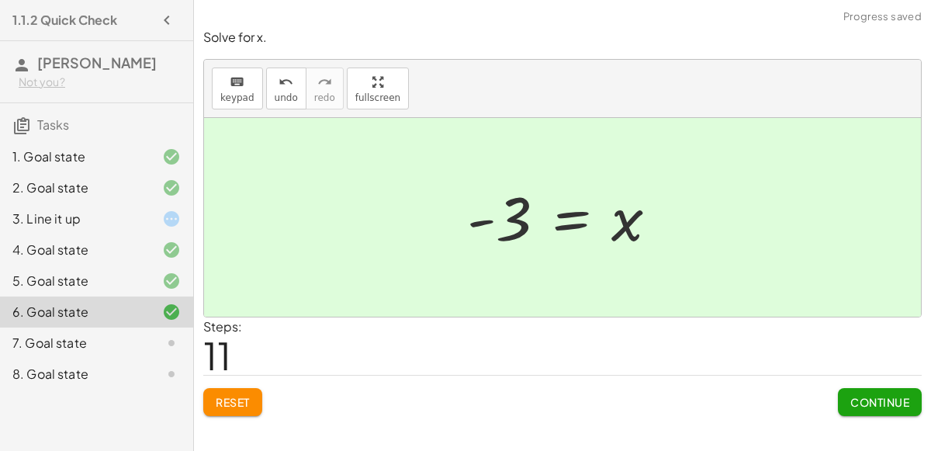
click at [879, 397] on span "Continue" at bounding box center [880, 402] width 59 height 14
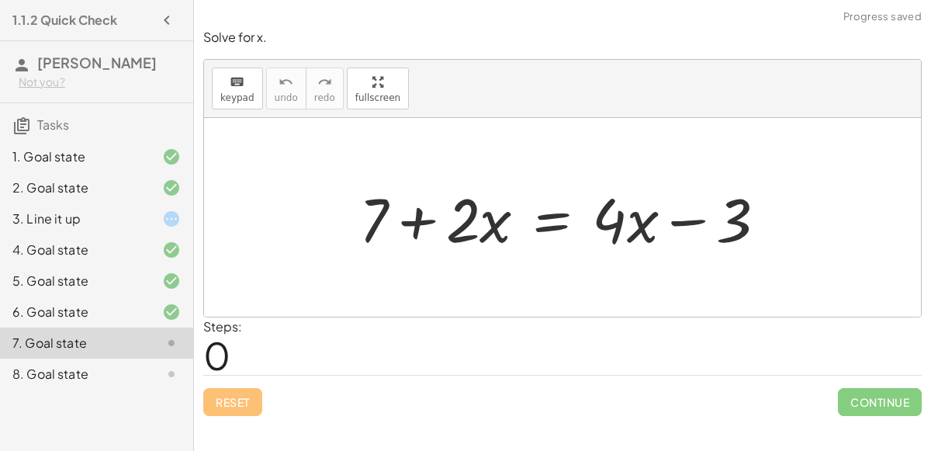
click at [557, 217] on div at bounding box center [569, 218] width 435 height 80
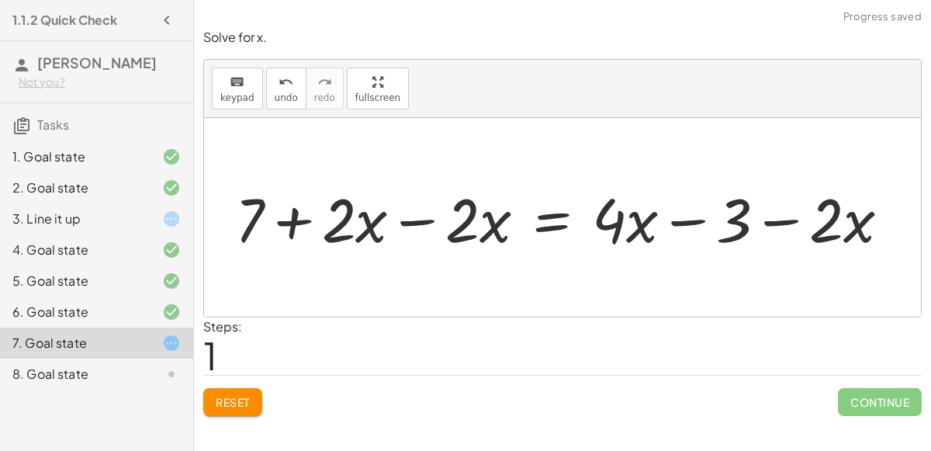
click at [422, 213] on div at bounding box center [568, 218] width 683 height 80
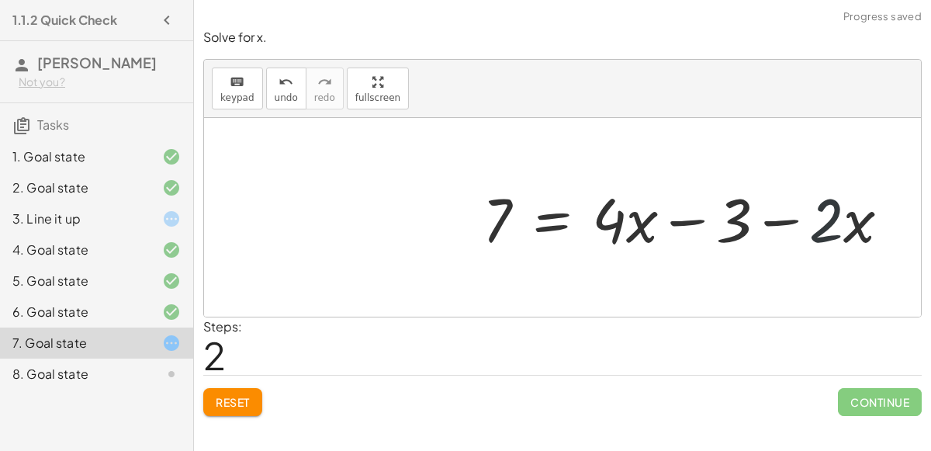
click at [834, 217] on div at bounding box center [692, 218] width 435 height 80
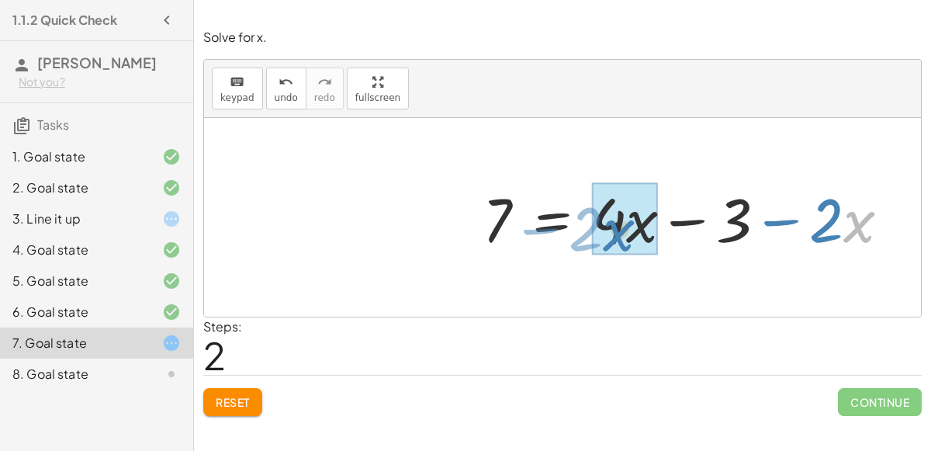
drag, startPoint x: 863, startPoint y: 227, endPoint x: 622, endPoint y: 234, distance: 241.5
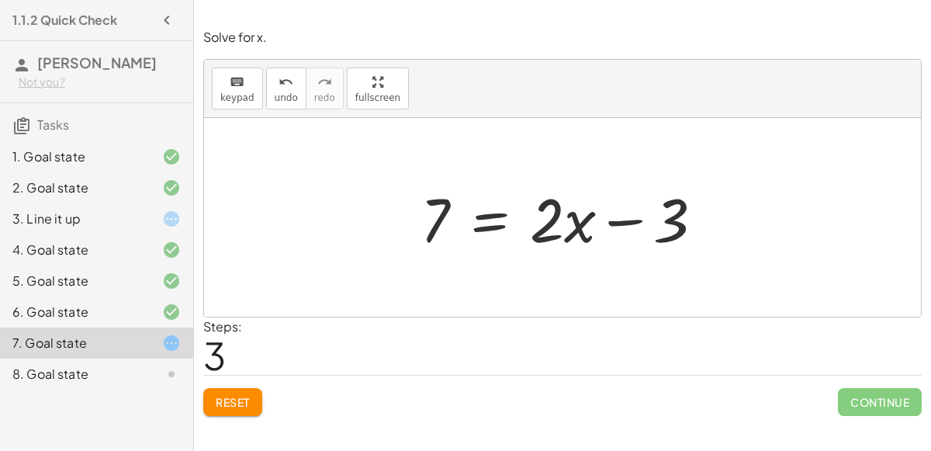
click at [485, 217] on div at bounding box center [568, 218] width 311 height 80
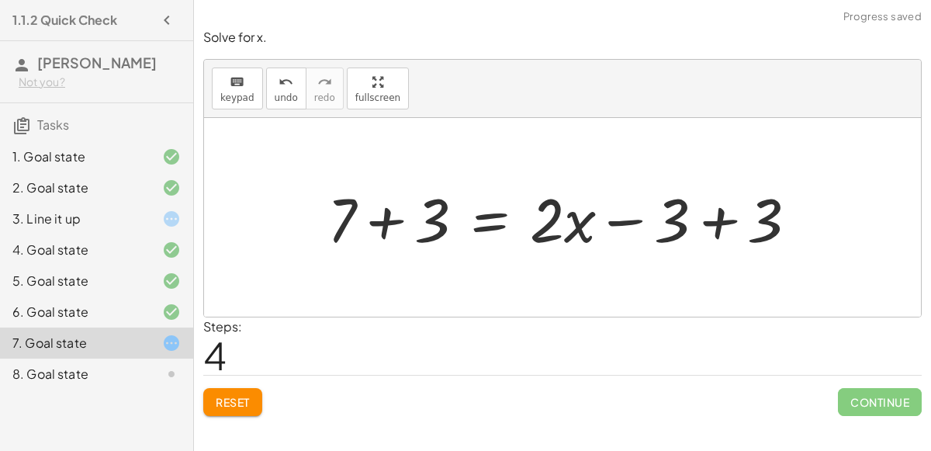
click at [386, 215] on div at bounding box center [569, 218] width 498 height 80
click at [726, 213] on div at bounding box center [604, 218] width 428 height 80
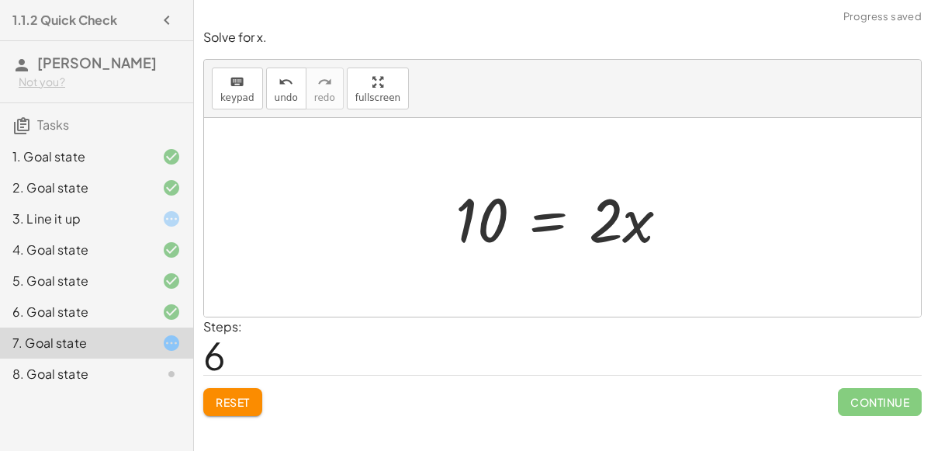
click at [536, 218] on div at bounding box center [569, 218] width 242 height 80
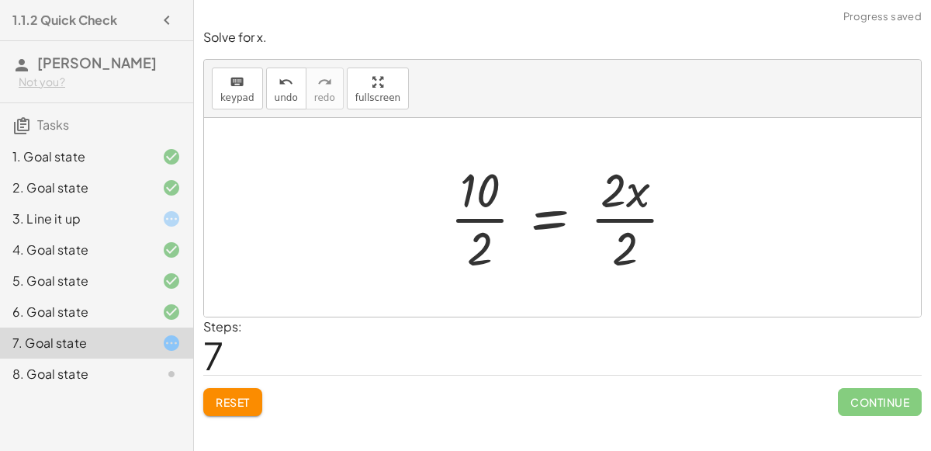
click at [469, 208] on div at bounding box center [568, 218] width 252 height 120
click at [603, 210] on div at bounding box center [582, 218] width 227 height 120
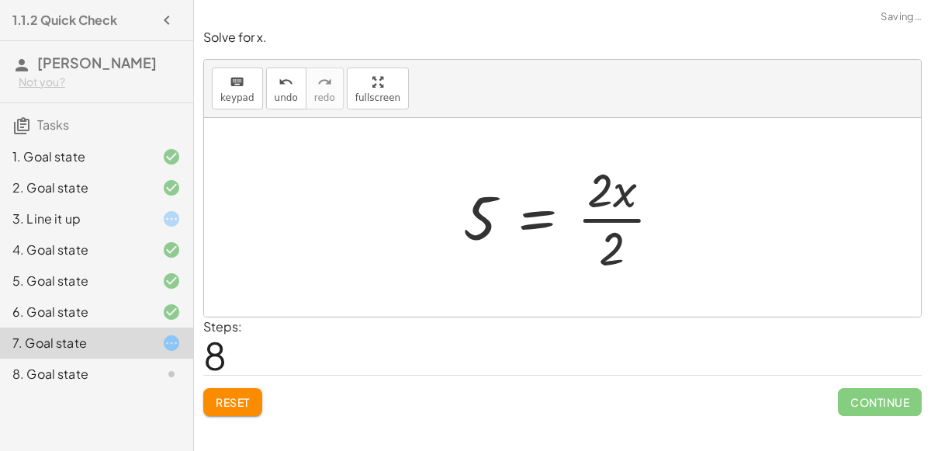
click at [615, 213] on div at bounding box center [569, 218] width 227 height 120
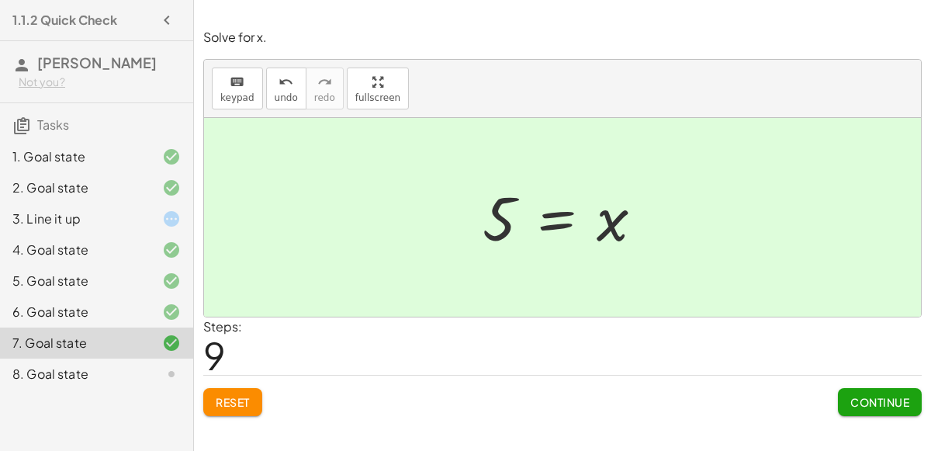
click at [883, 397] on span "Continue" at bounding box center [880, 402] width 59 height 14
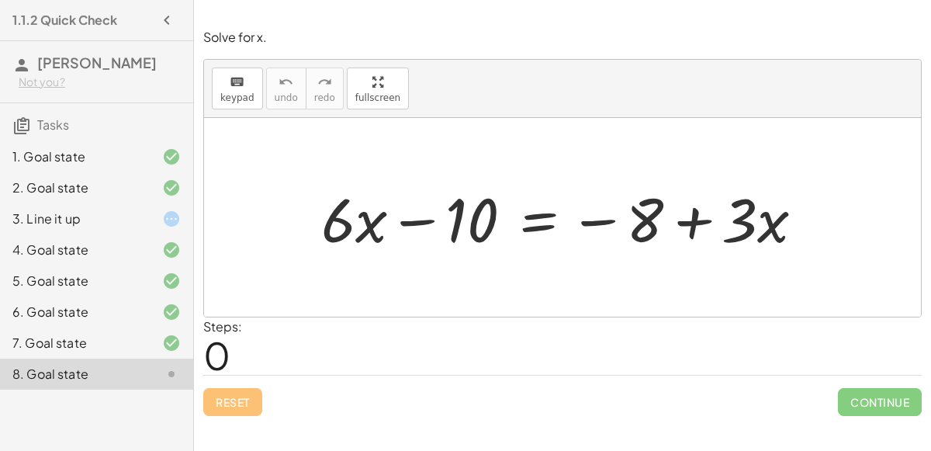
click at [543, 221] on div at bounding box center [569, 218] width 511 height 80
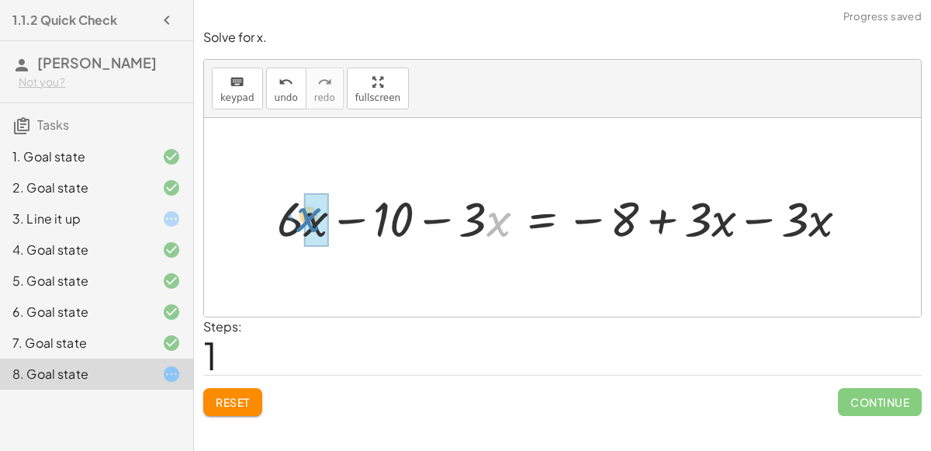
drag, startPoint x: 493, startPoint y: 226, endPoint x: 306, endPoint y: 224, distance: 187.1
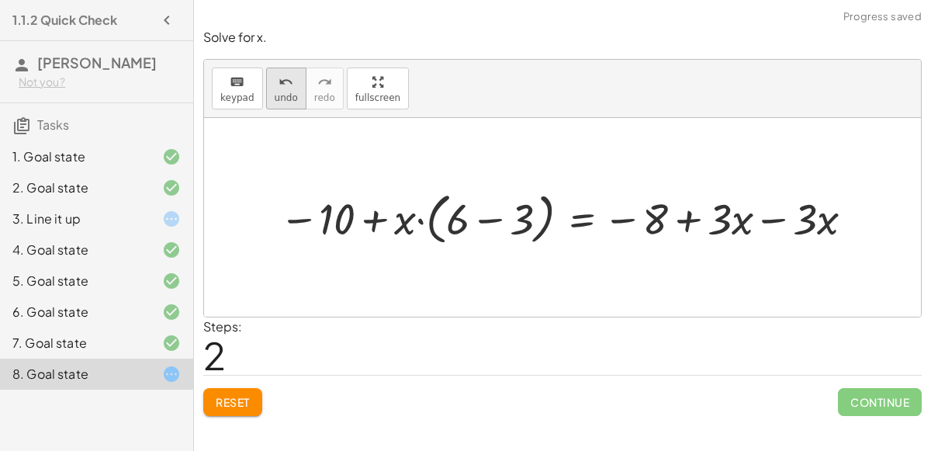
click at [275, 85] on div "undo" at bounding box center [286, 81] width 23 height 19
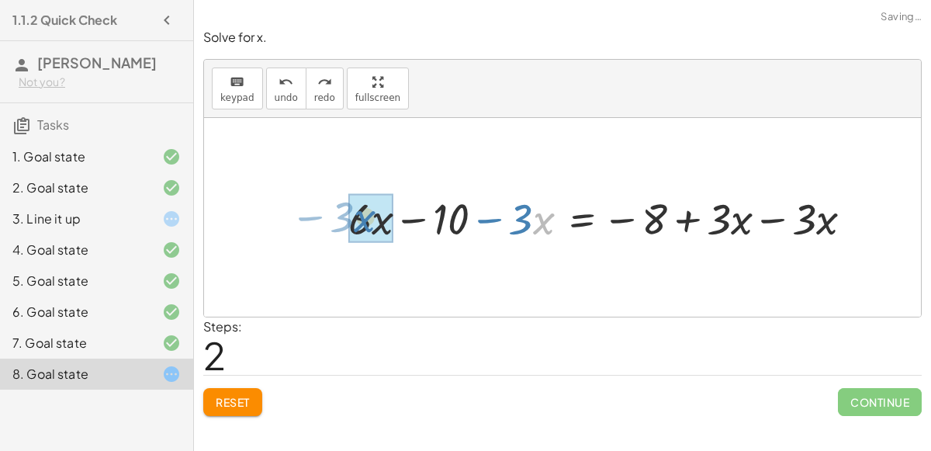
drag, startPoint x: 543, startPoint y: 229, endPoint x: 358, endPoint y: 231, distance: 184.7
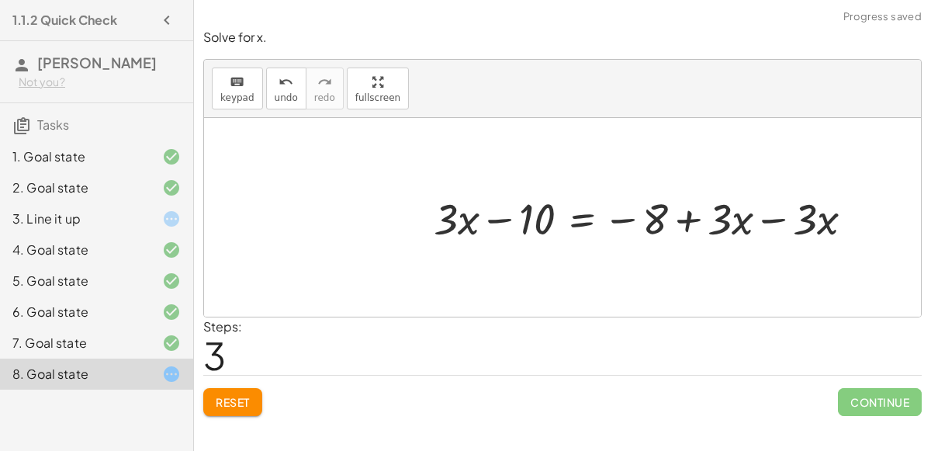
click at [758, 224] on div at bounding box center [650, 217] width 448 height 57
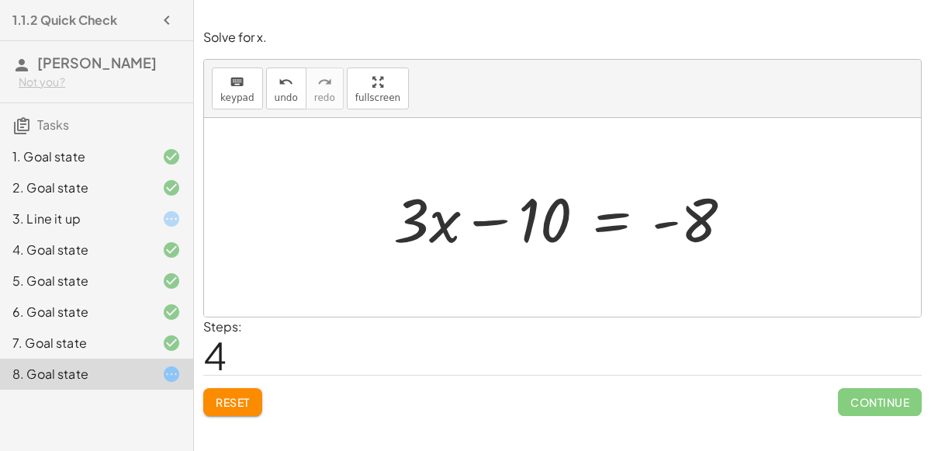
click at [612, 218] on div at bounding box center [569, 218] width 367 height 80
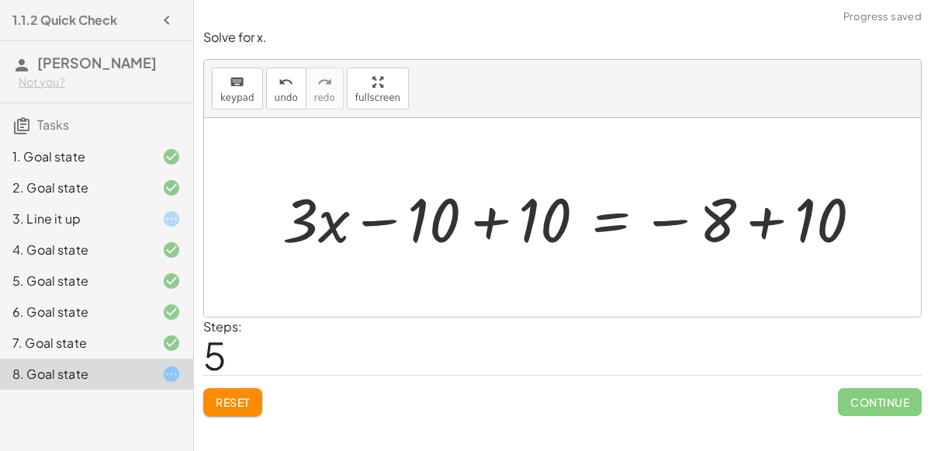
click at [481, 227] on div at bounding box center [578, 218] width 607 height 80
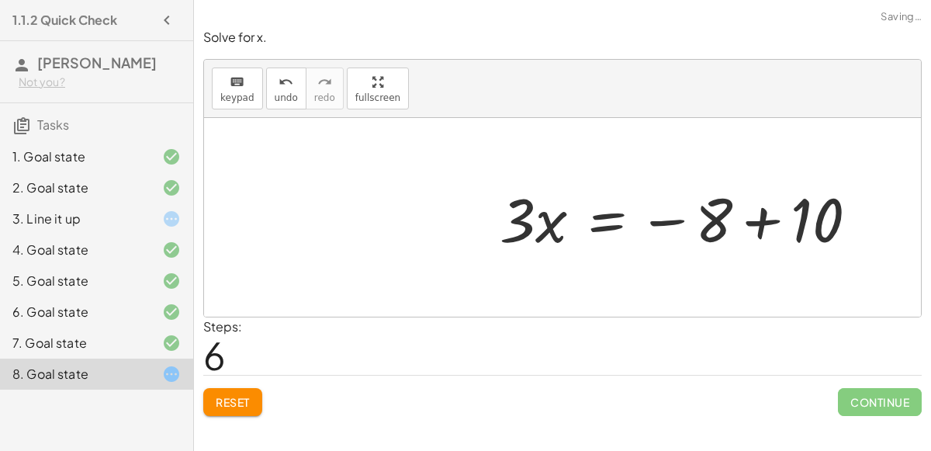
click at [747, 222] on div at bounding box center [685, 218] width 386 height 80
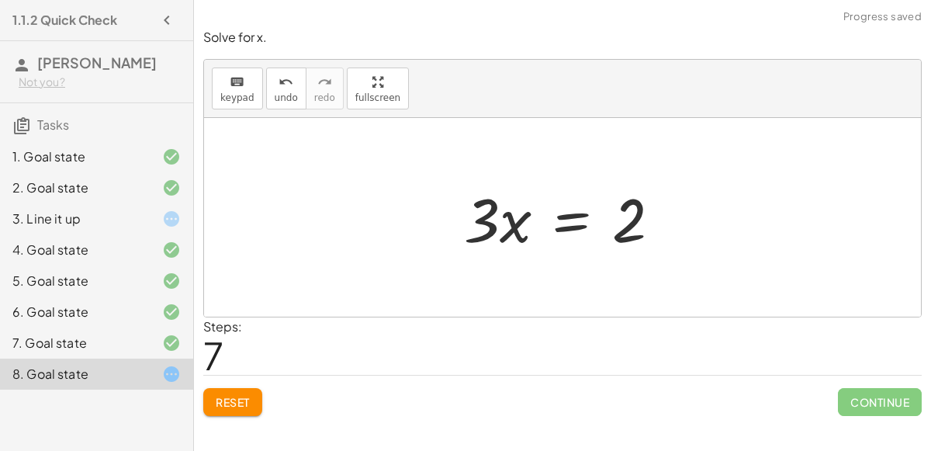
click at [569, 227] on div at bounding box center [568, 218] width 225 height 80
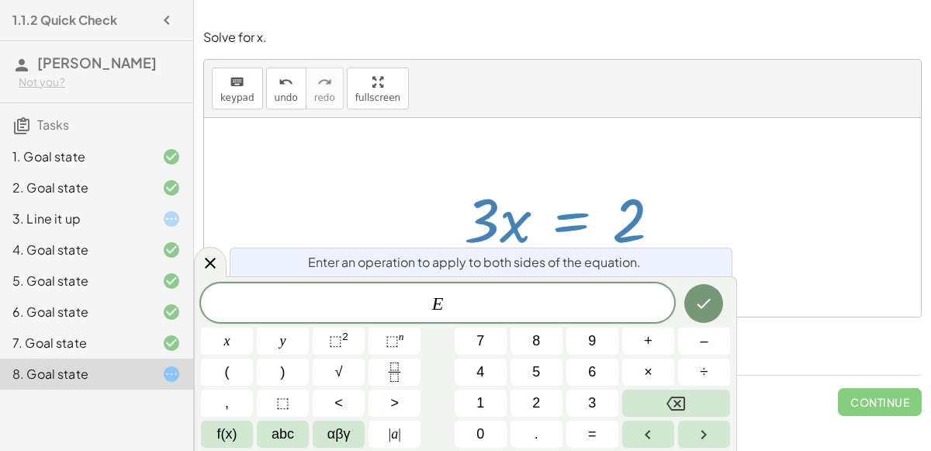
click at [512, 286] on div "E ​" at bounding box center [437, 302] width 473 height 39
click at [209, 269] on icon at bounding box center [210, 263] width 19 height 19
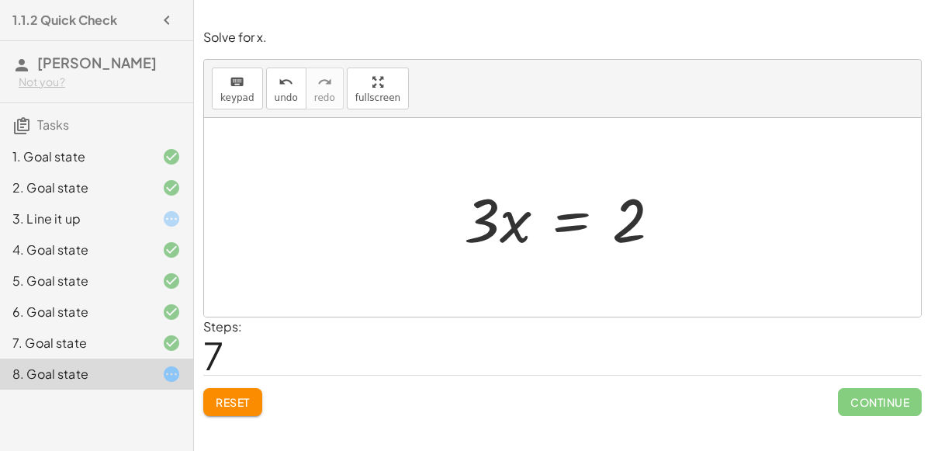
click at [235, 395] on span "Reset" at bounding box center [233, 402] width 34 height 14
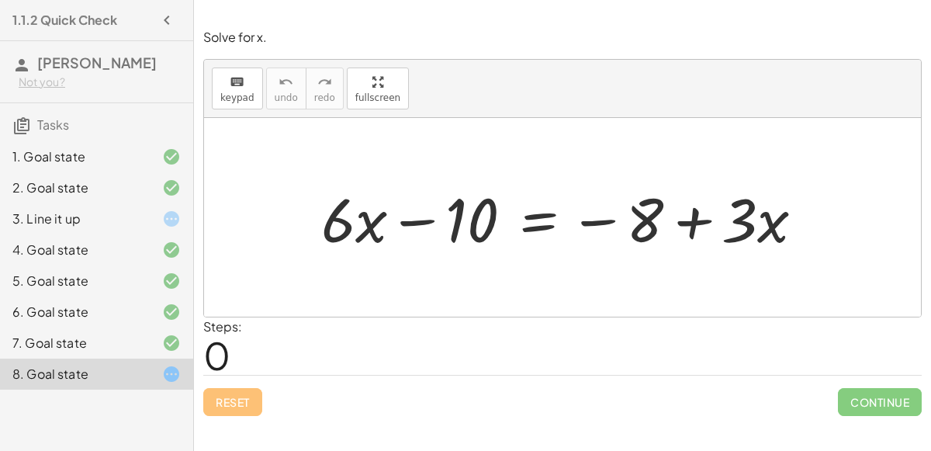
click at [539, 220] on div at bounding box center [569, 218] width 511 height 80
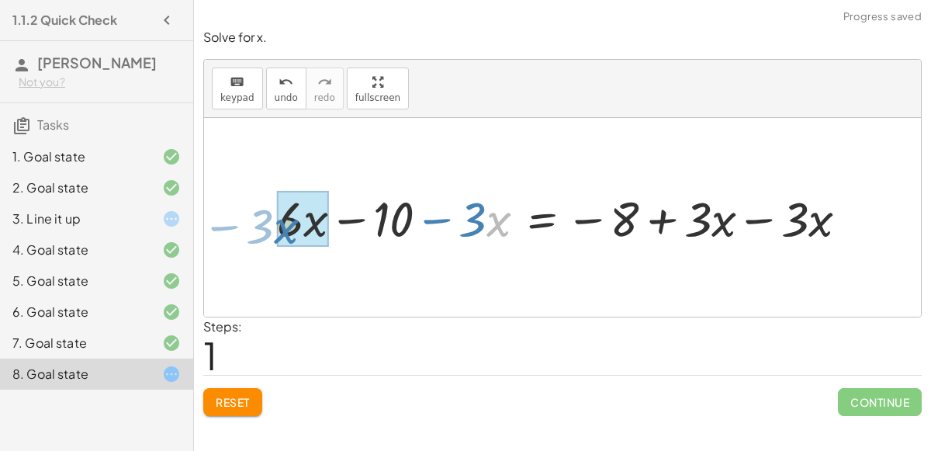
drag, startPoint x: 500, startPoint y: 223, endPoint x: 288, endPoint y: 229, distance: 212.0
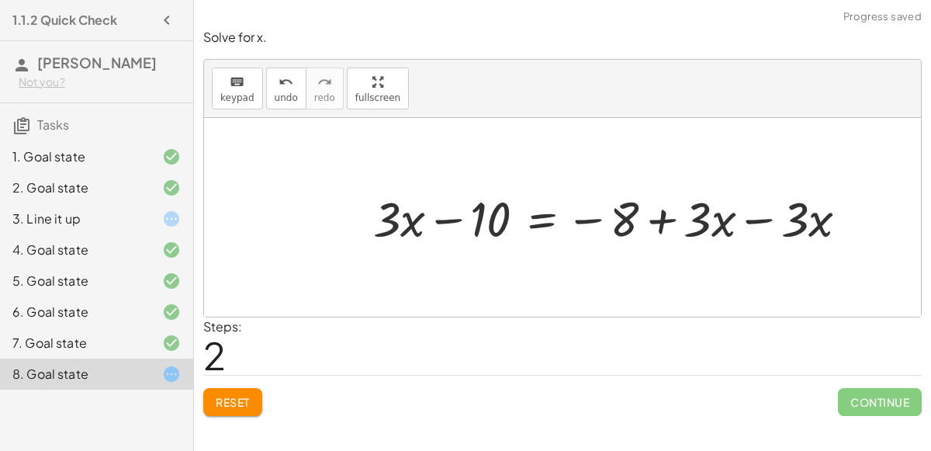
click at [768, 219] on div at bounding box center [617, 218] width 503 height 64
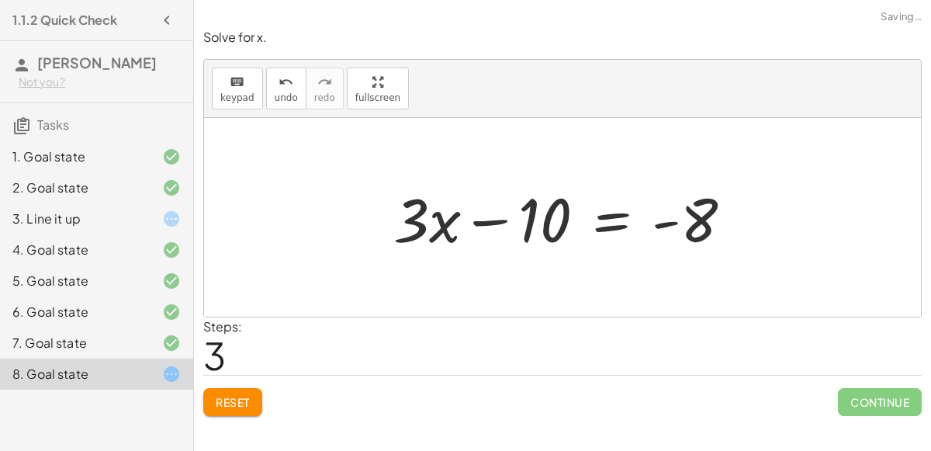
click at [598, 217] on div at bounding box center [569, 218] width 367 height 80
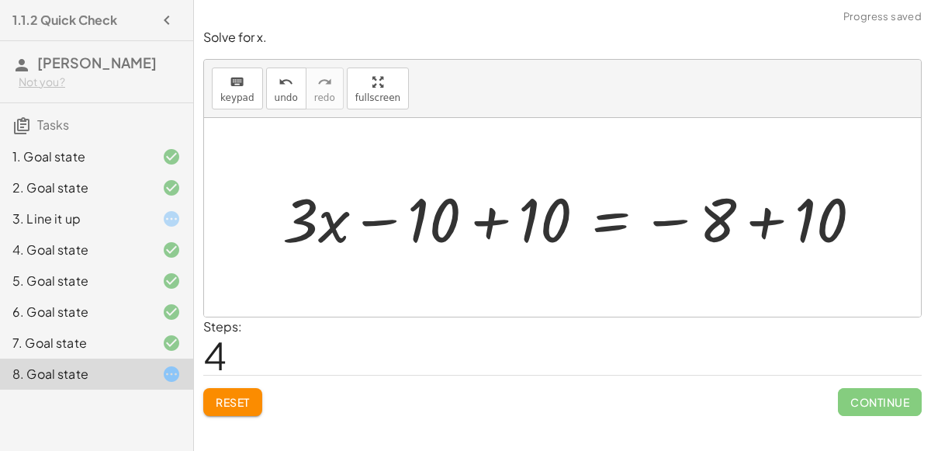
click at [763, 210] on div at bounding box center [578, 218] width 607 height 80
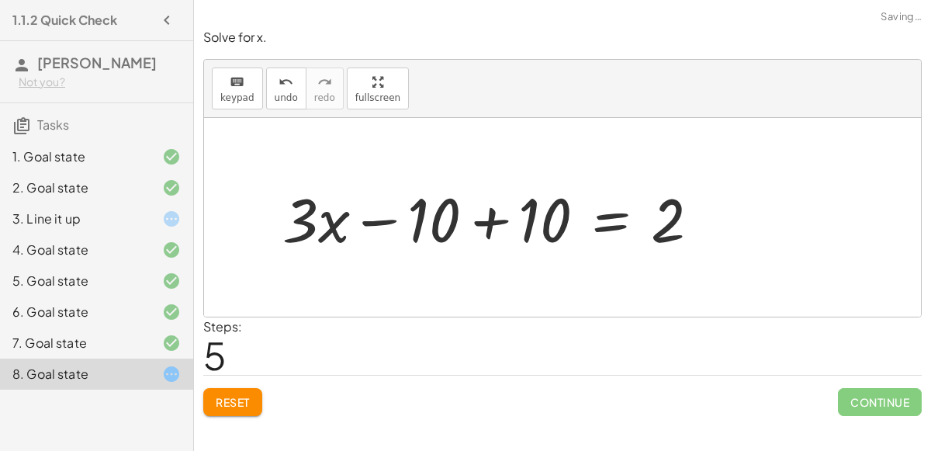
click at [498, 221] on div at bounding box center [498, 218] width 446 height 80
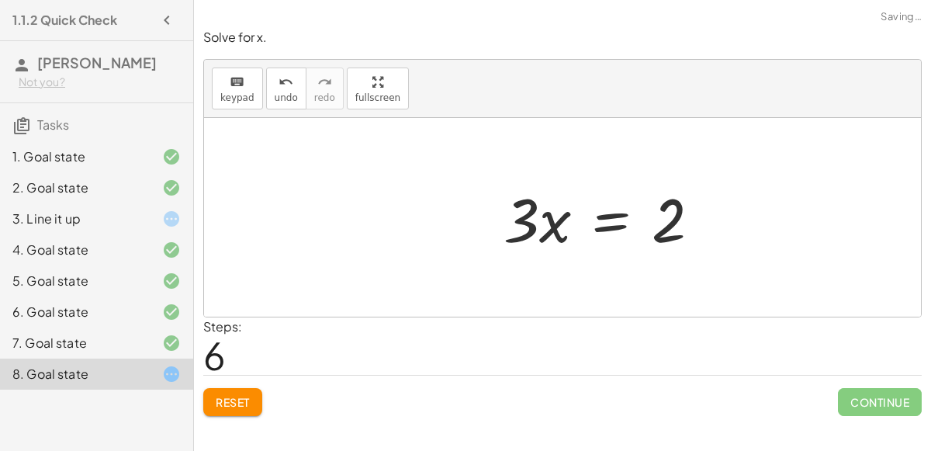
click at [596, 219] on div at bounding box center [608, 218] width 225 height 80
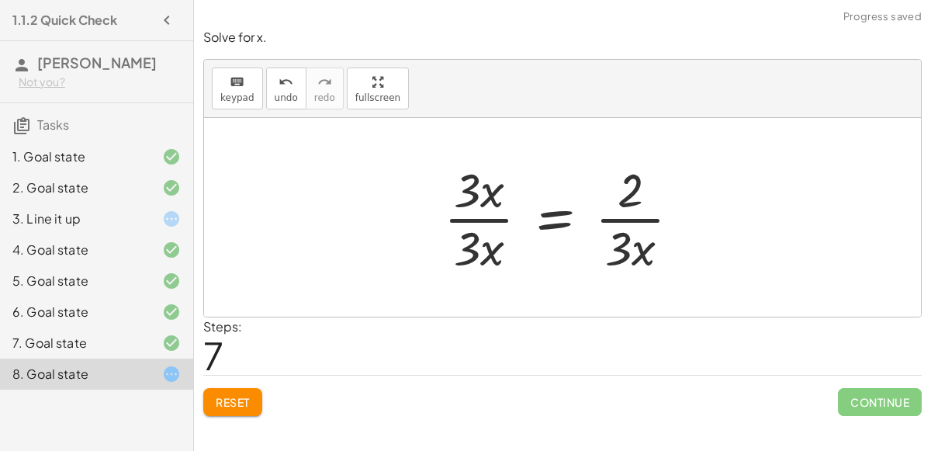
click at [473, 214] on div at bounding box center [568, 218] width 265 height 120
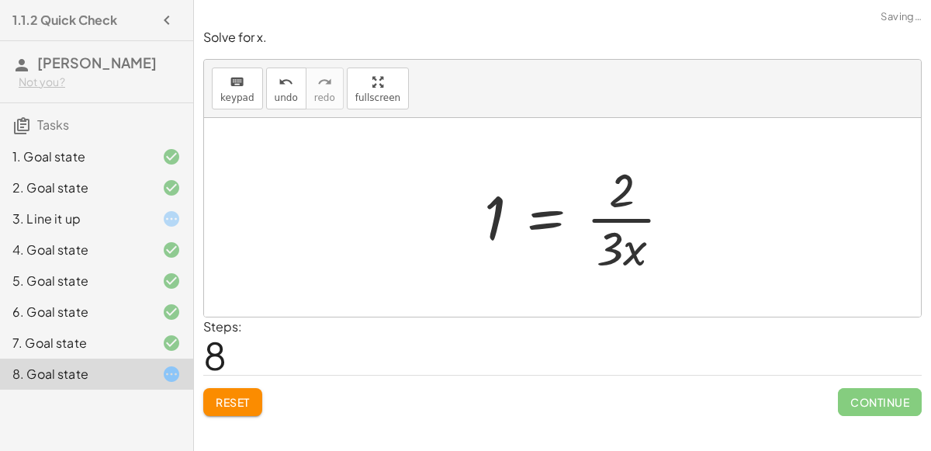
click at [629, 216] on div at bounding box center [585, 218] width 216 height 120
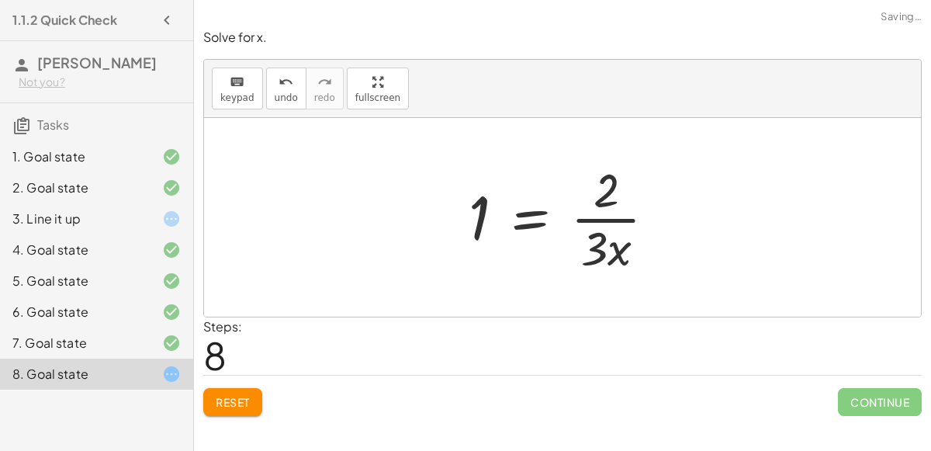
click at [613, 237] on div at bounding box center [569, 218] width 216 height 120
click at [246, 398] on span "Reset" at bounding box center [233, 402] width 34 height 14
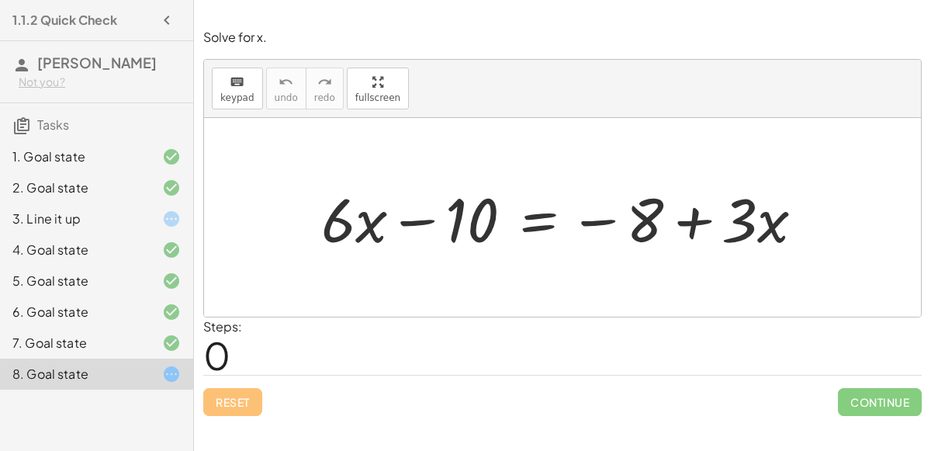
click at [532, 212] on div at bounding box center [569, 218] width 511 height 80
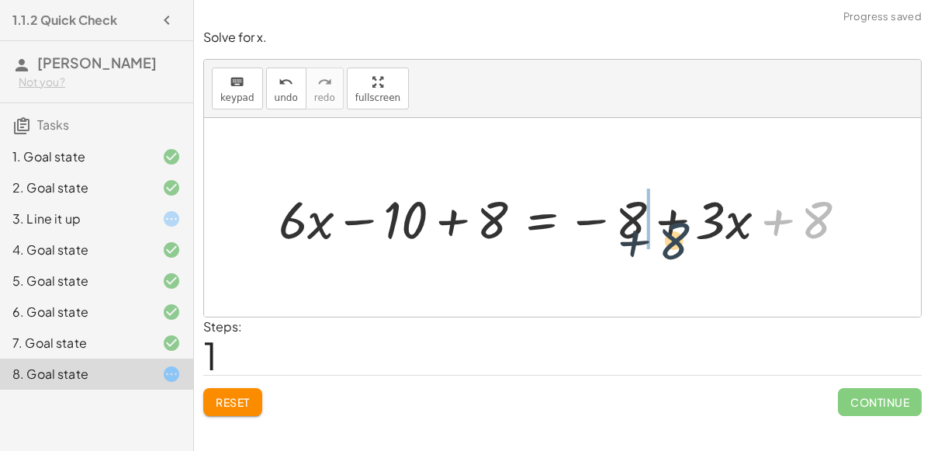
drag, startPoint x: 808, startPoint y: 213, endPoint x: 636, endPoint y: 230, distance: 172.4
click at [636, 230] on div at bounding box center [569, 217] width 597 height 68
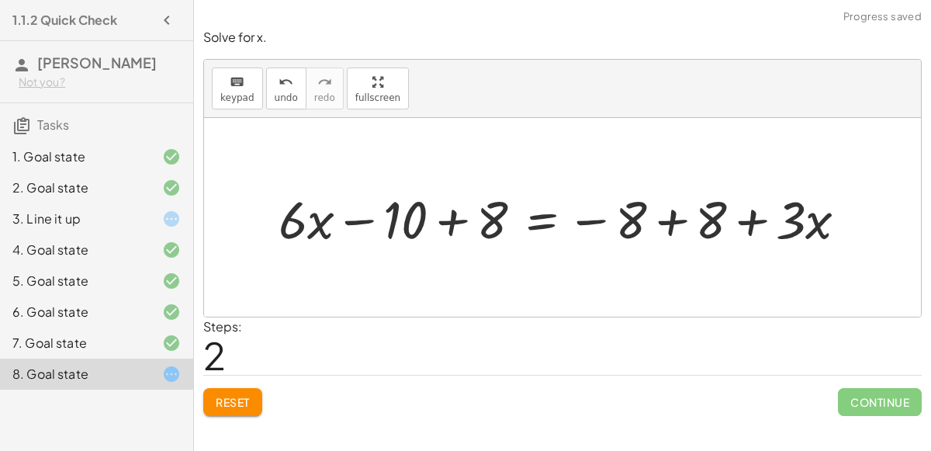
click at [657, 223] on div at bounding box center [569, 217] width 597 height 68
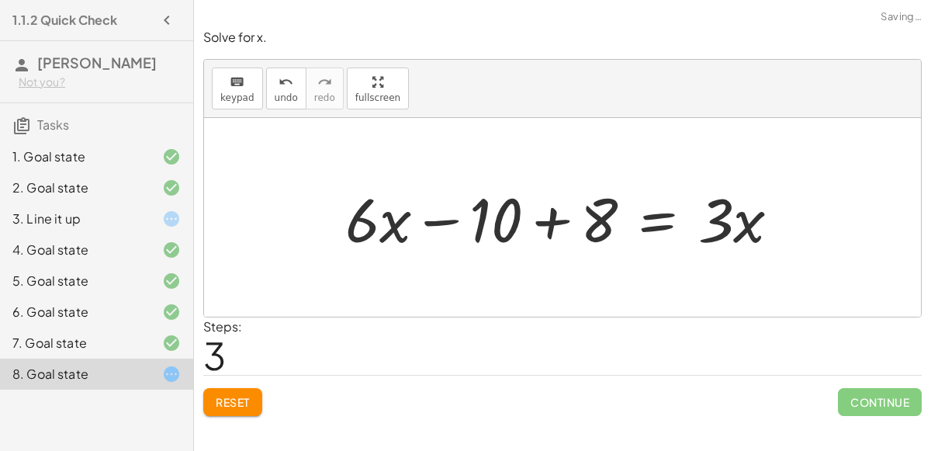
click at [553, 222] on div at bounding box center [569, 218] width 463 height 80
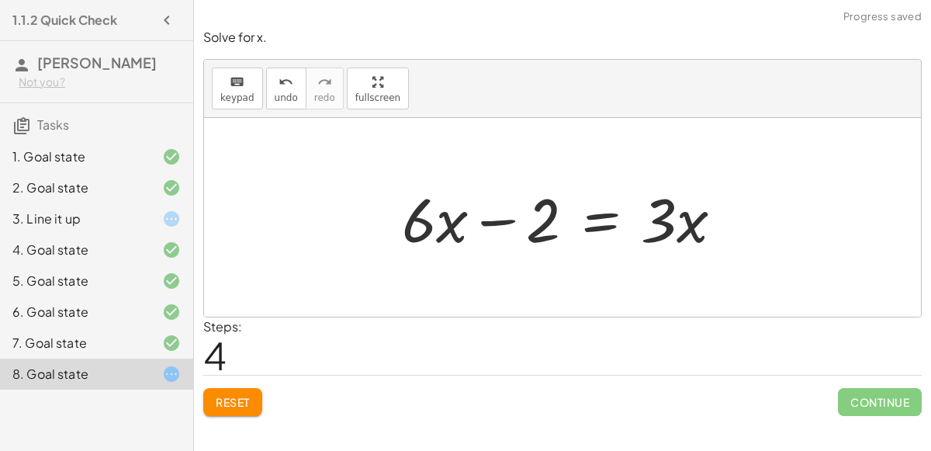
click at [599, 221] on div at bounding box center [568, 218] width 349 height 80
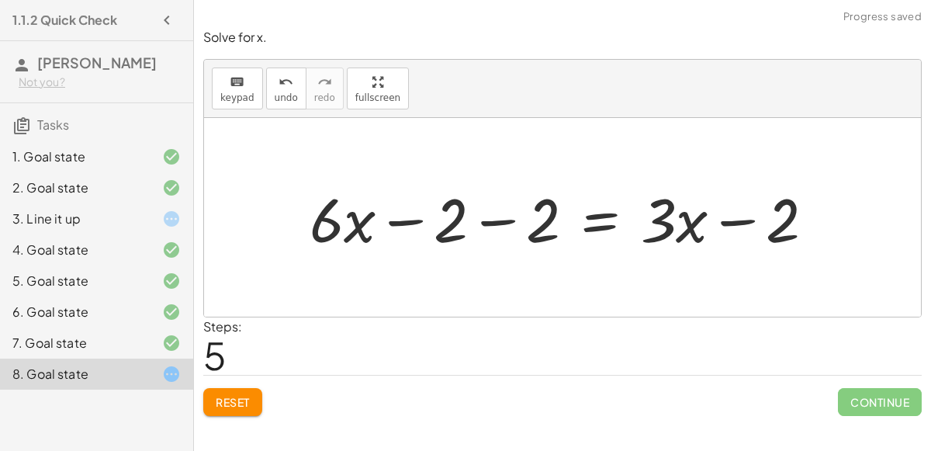
click at [501, 217] on div at bounding box center [568, 218] width 533 height 80
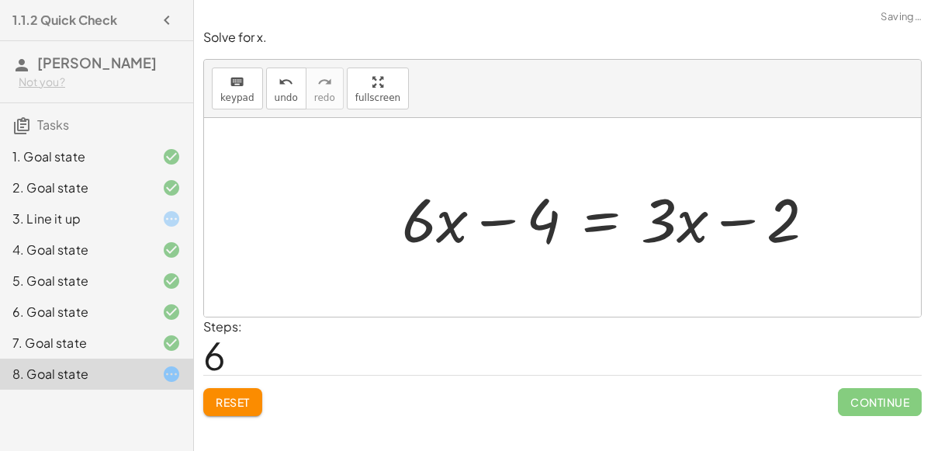
click at [598, 223] on div at bounding box center [615, 218] width 442 height 80
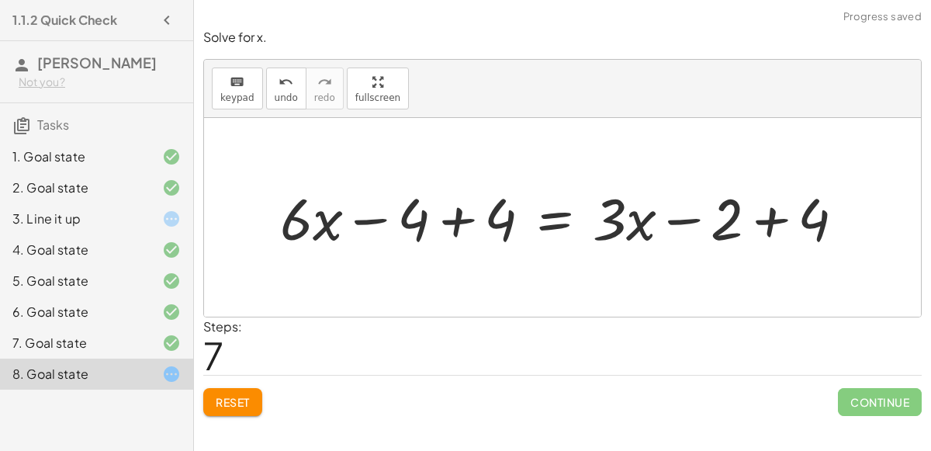
click at [495, 214] on div at bounding box center [568, 217] width 593 height 76
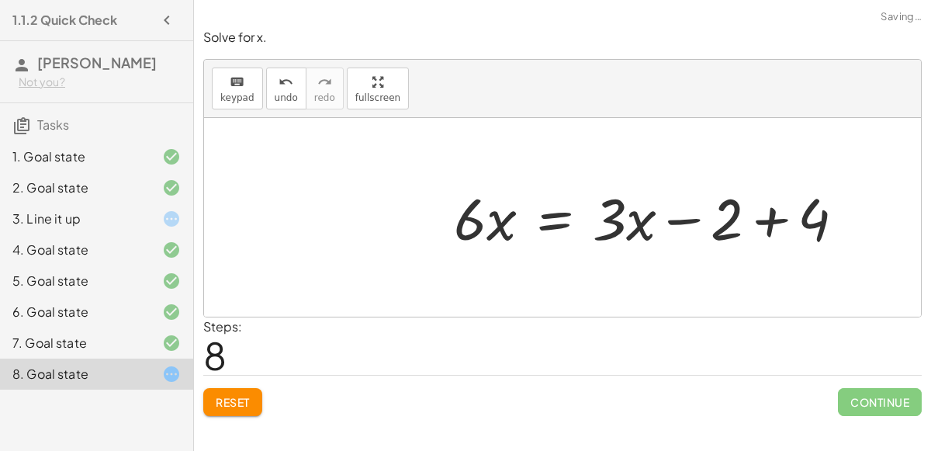
click at [769, 217] on div at bounding box center [655, 217] width 419 height 76
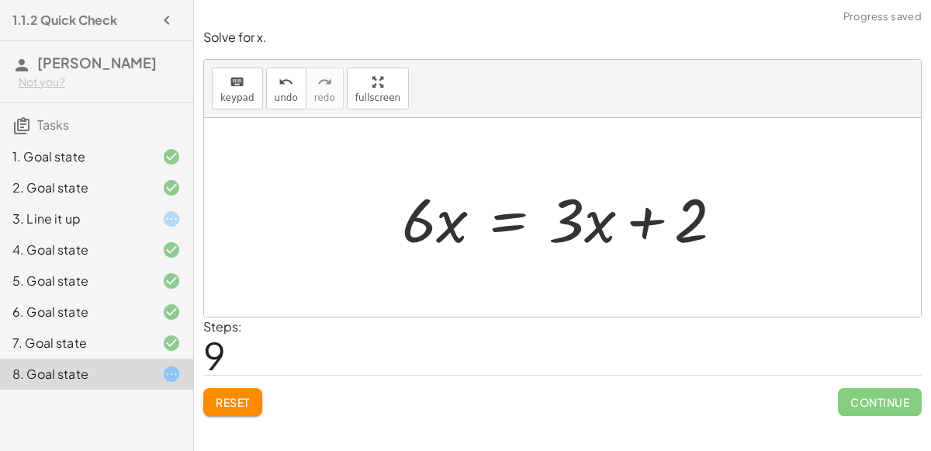
click at [502, 217] on div at bounding box center [568, 218] width 349 height 80
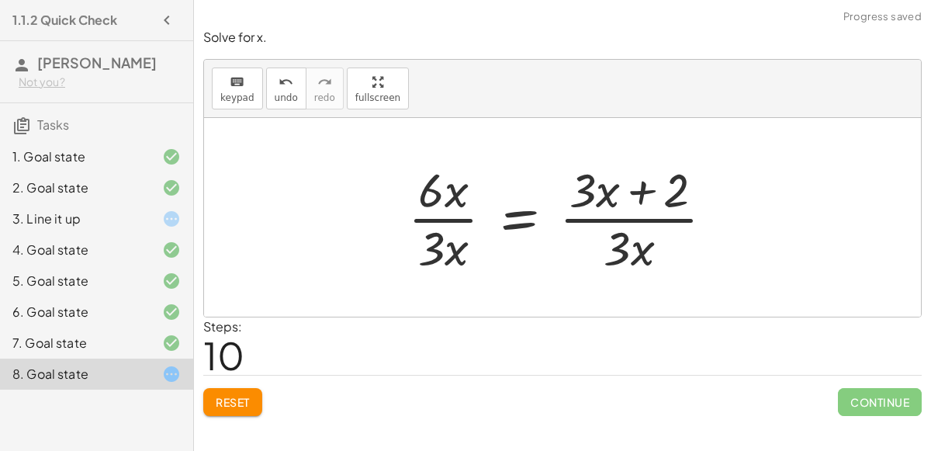
click at [429, 220] on div at bounding box center [568, 218] width 334 height 120
click at [442, 213] on div at bounding box center [569, 218] width 334 height 120
click at [623, 207] on div at bounding box center [569, 218] width 334 height 120
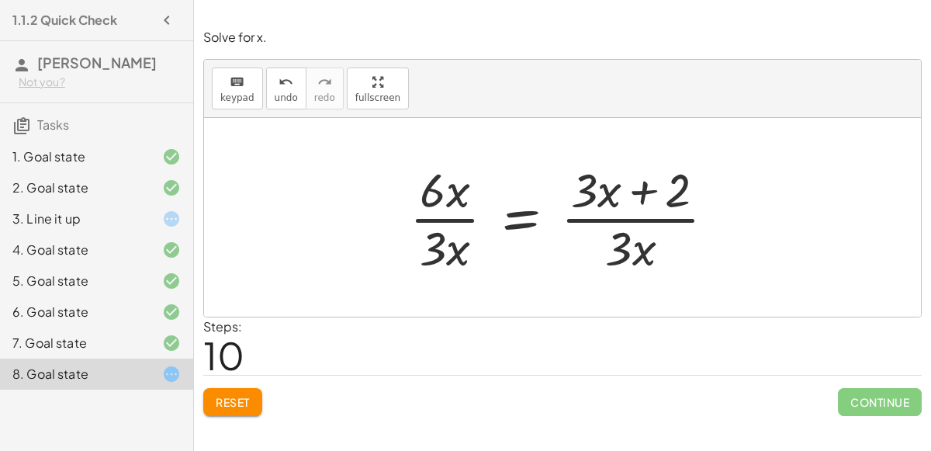
click at [237, 397] on span "Reset" at bounding box center [233, 402] width 34 height 14
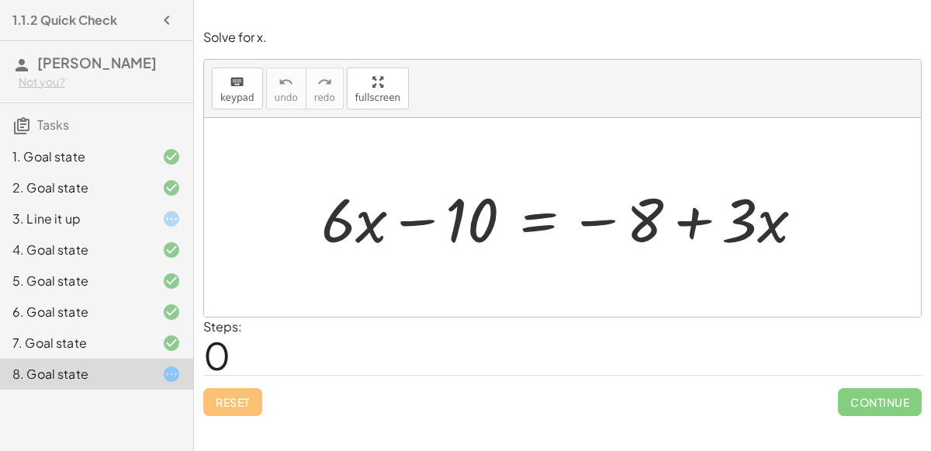
click at [543, 227] on div at bounding box center [569, 218] width 511 height 80
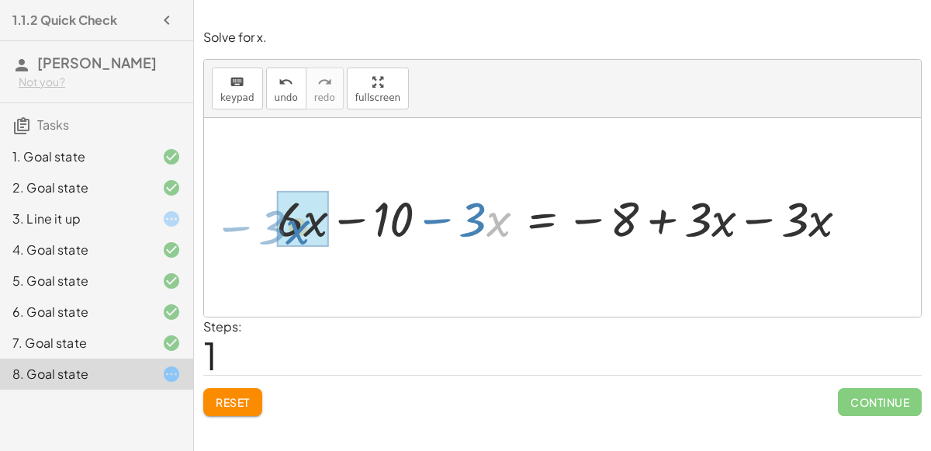
drag, startPoint x: 495, startPoint y: 227, endPoint x: 293, endPoint y: 234, distance: 202.7
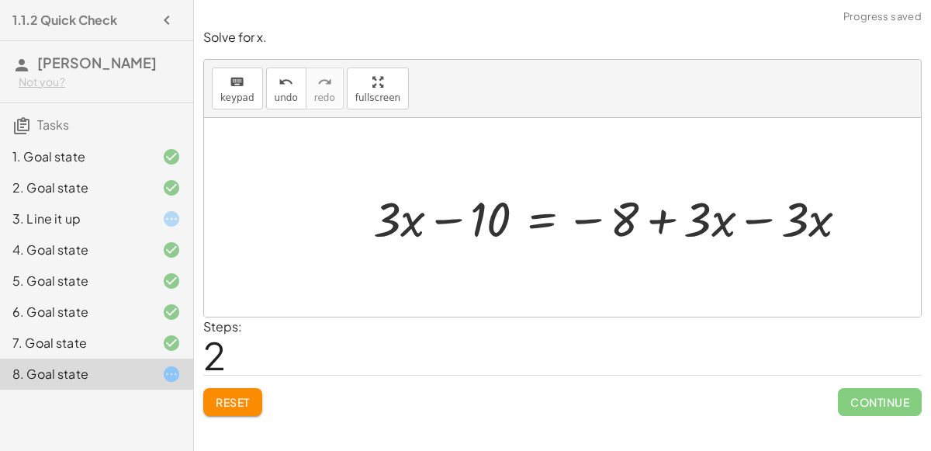
click at [761, 219] on div at bounding box center [617, 218] width 503 height 64
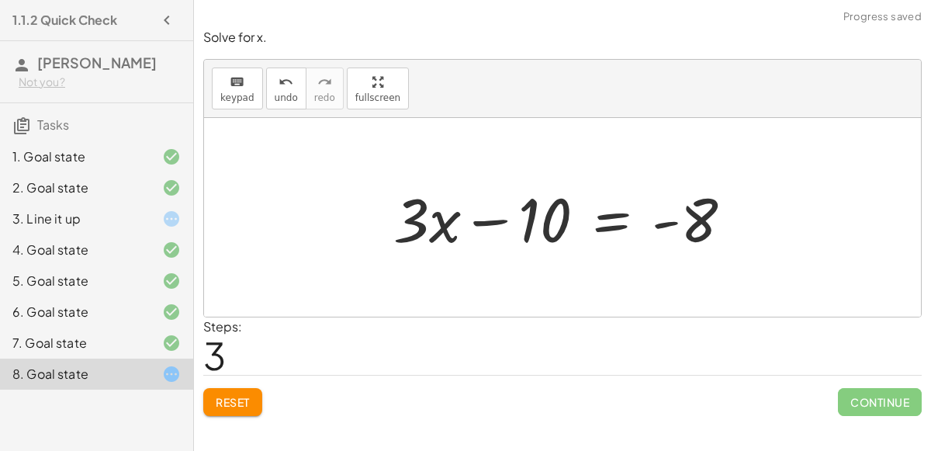
click at [617, 220] on div at bounding box center [569, 218] width 367 height 80
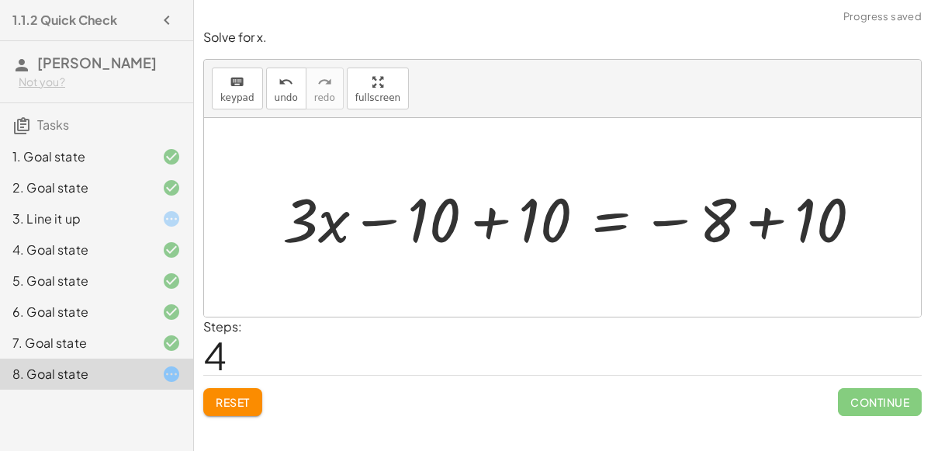
click at [775, 225] on div at bounding box center [578, 218] width 607 height 80
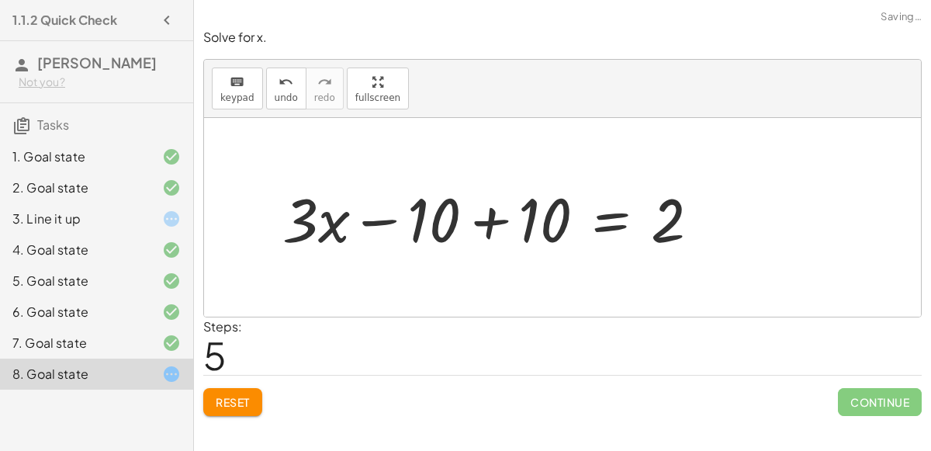
click at [498, 213] on div at bounding box center [498, 218] width 446 height 80
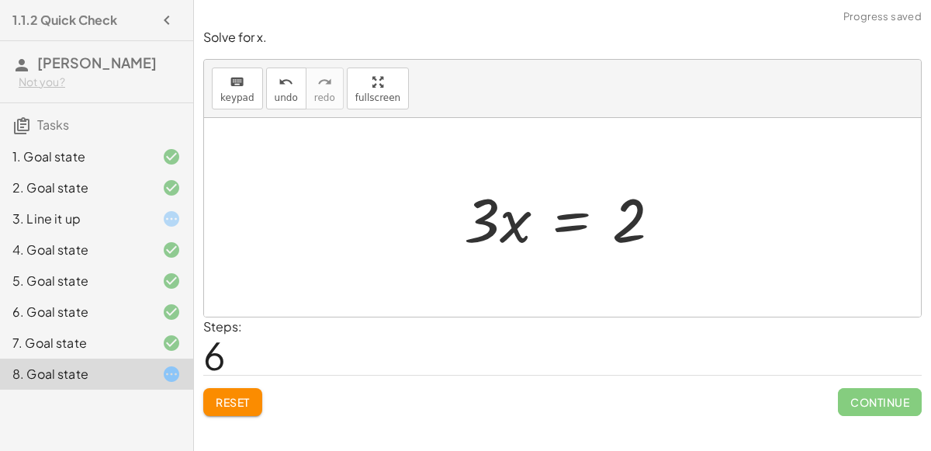
click at [567, 222] on div at bounding box center [568, 218] width 225 height 80
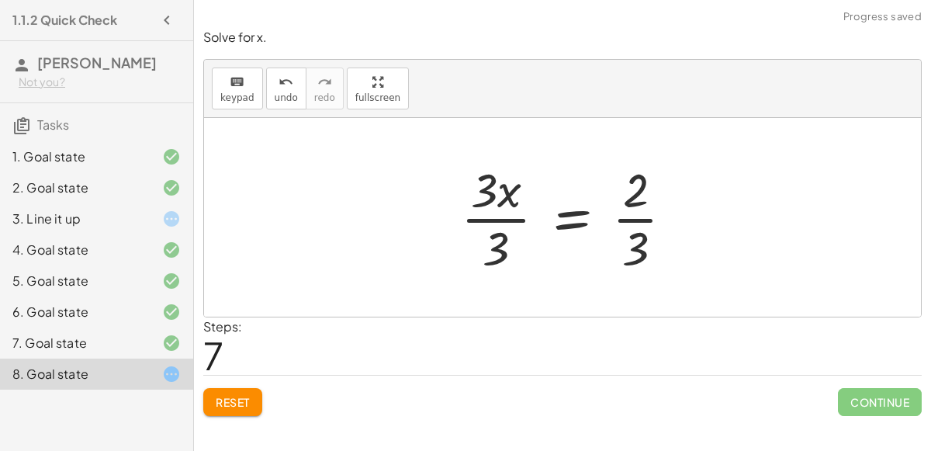
click at [489, 217] on div at bounding box center [573, 218] width 241 height 120
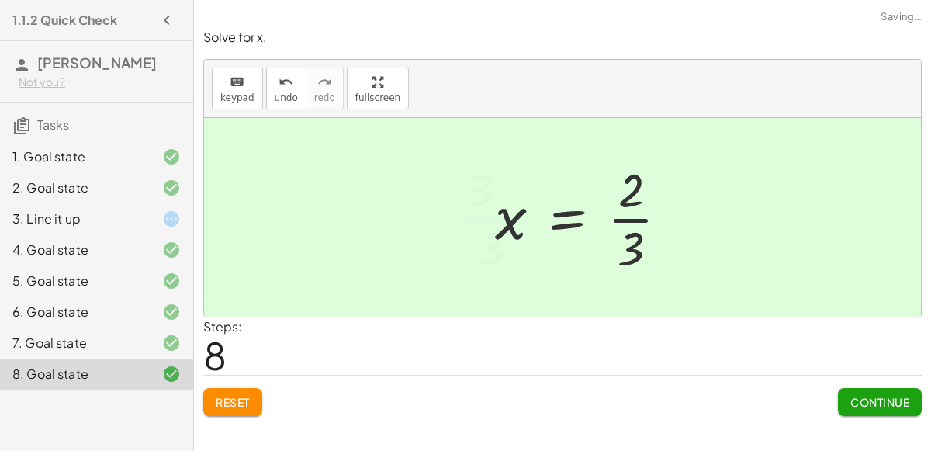
click at [633, 222] on div at bounding box center [588, 218] width 202 height 120
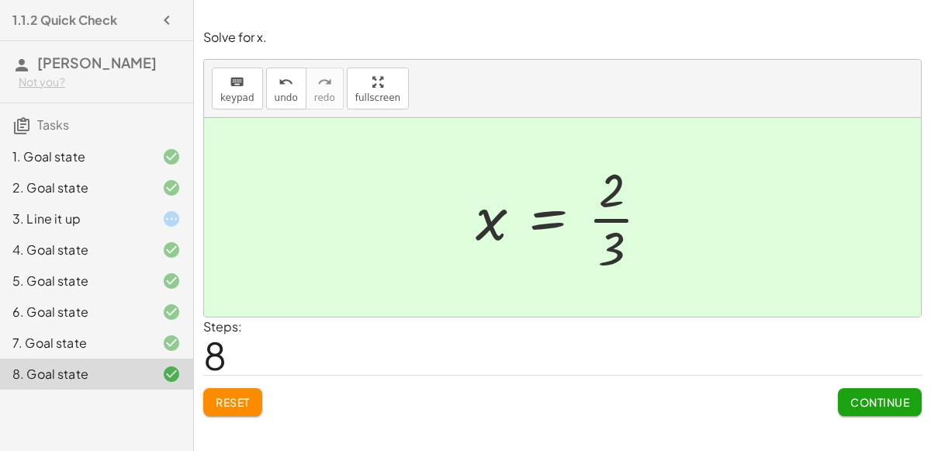
click at [868, 400] on span "Continue" at bounding box center [880, 402] width 59 height 14
